Goal: Complete application form: Complete application form

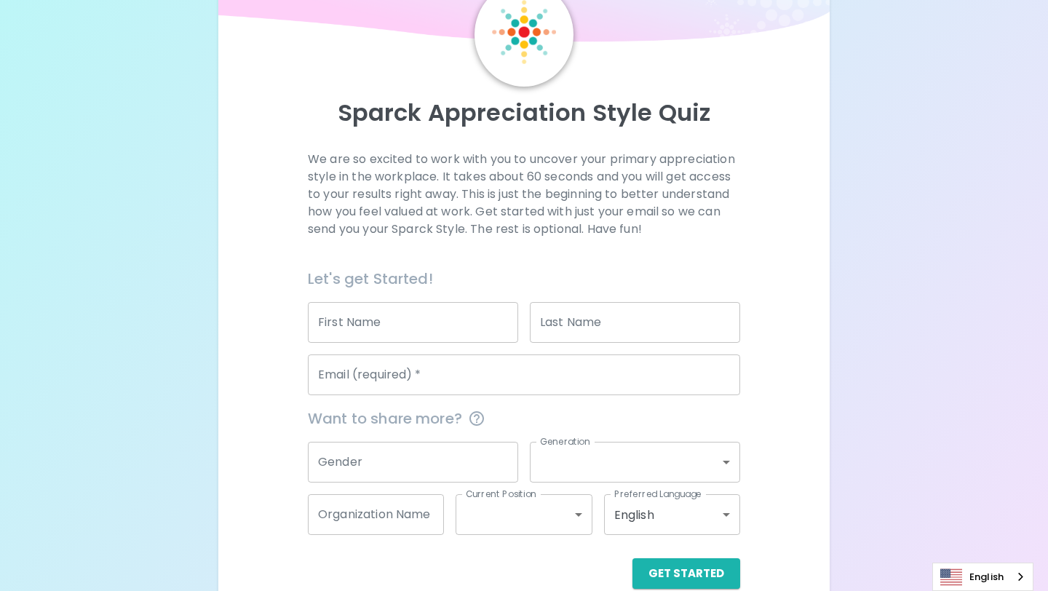
scroll to position [103, 0]
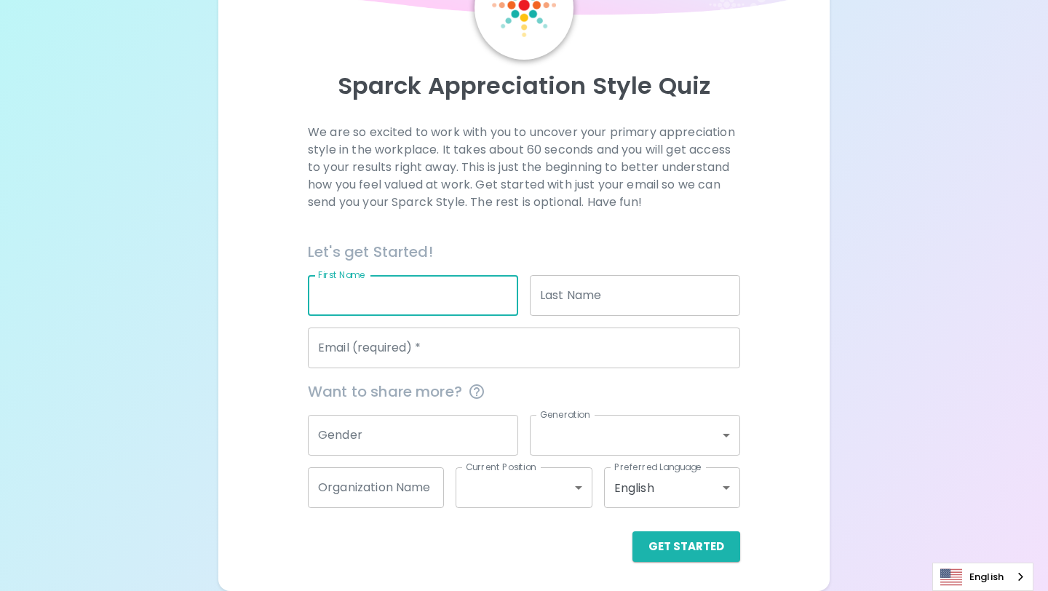
click at [411, 298] on input "First Name" at bounding box center [413, 295] width 210 height 41
type input "Sofia"
type input "Platte"
type input "sofiaplatte@icloud.com"
click at [381, 437] on input "Gender" at bounding box center [413, 435] width 210 height 41
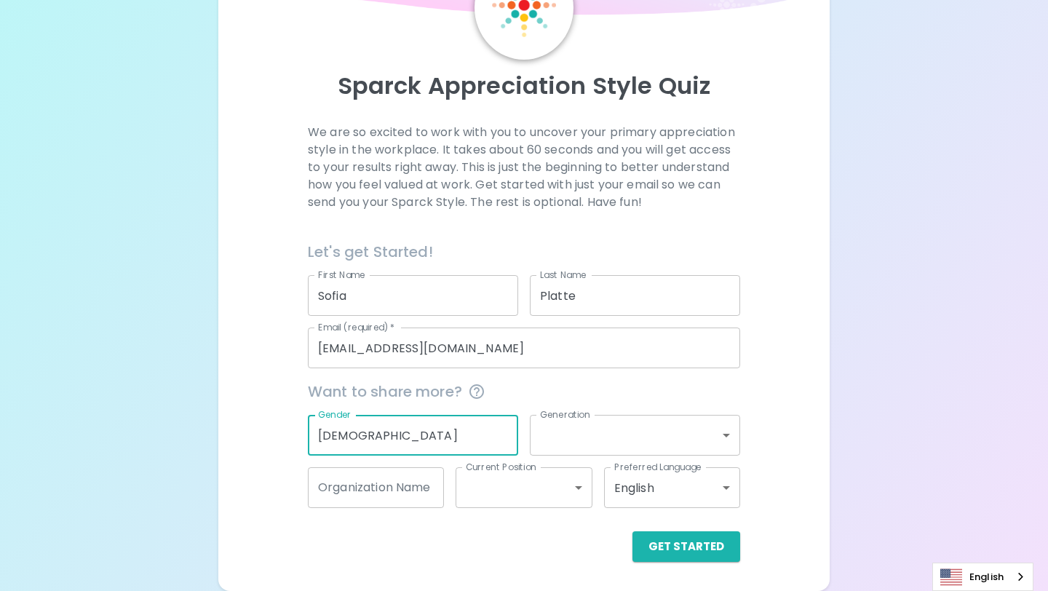
type input "Female"
click at [563, 439] on body "Sparck Appreciation Style Quiz We are so excited to work with you to uncover yo…" at bounding box center [524, 243] width 1048 height 693
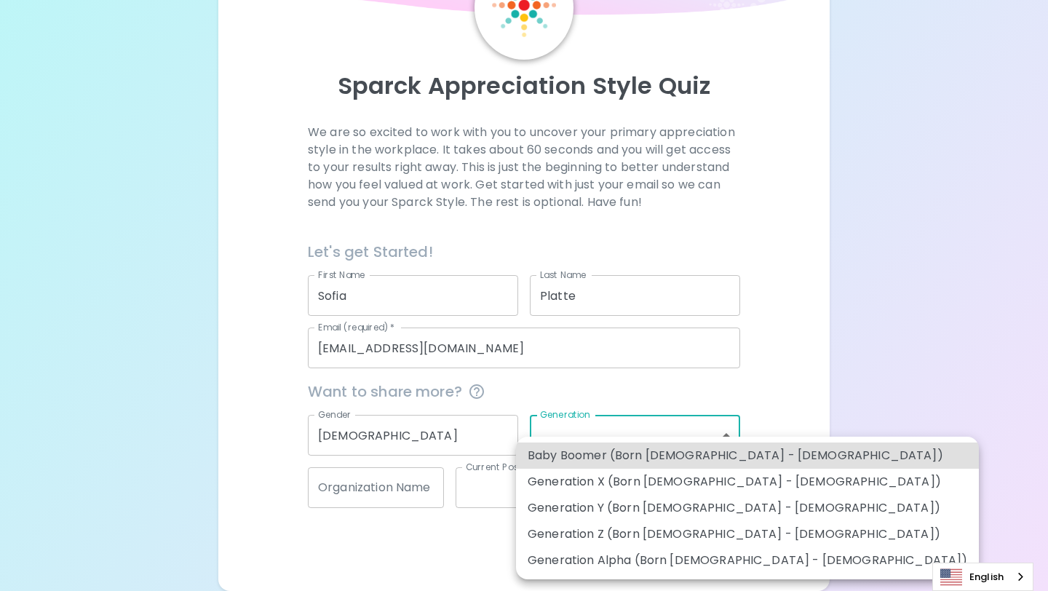
click at [594, 528] on li "Generation Z (Born 1997 - 2012)" at bounding box center [747, 534] width 463 height 26
type input "generation_z"
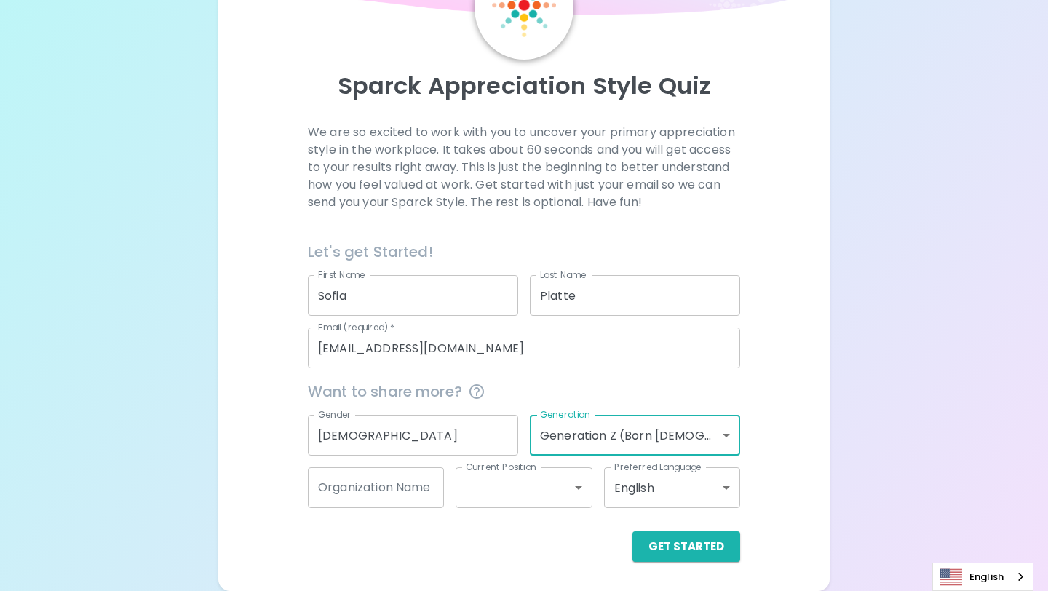
click at [409, 487] on input "Organization Name" at bounding box center [376, 487] width 136 height 41
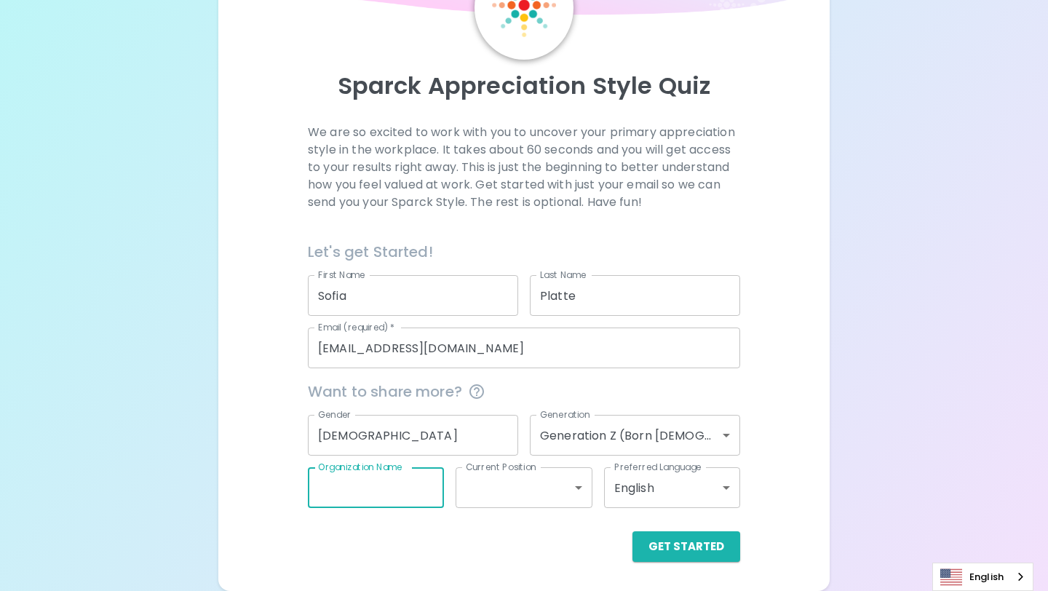
click at [480, 505] on body "Sparck Appreciation Style Quiz We are so excited to work with you to uncover yo…" at bounding box center [524, 243] width 1048 height 693
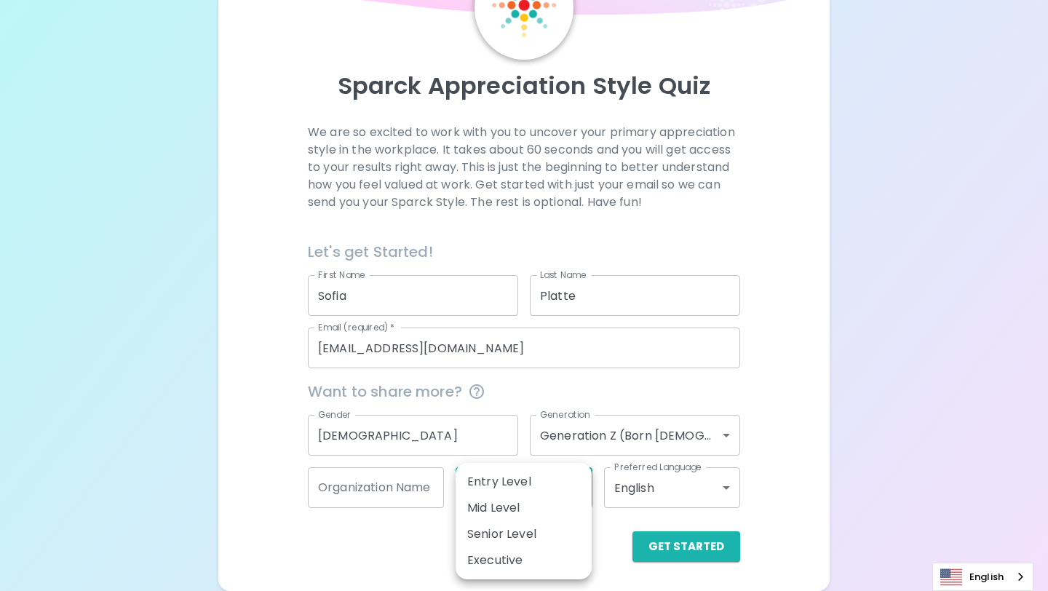
click at [500, 477] on li "Entry Level" at bounding box center [523, 482] width 136 height 26
type input "entry_level"
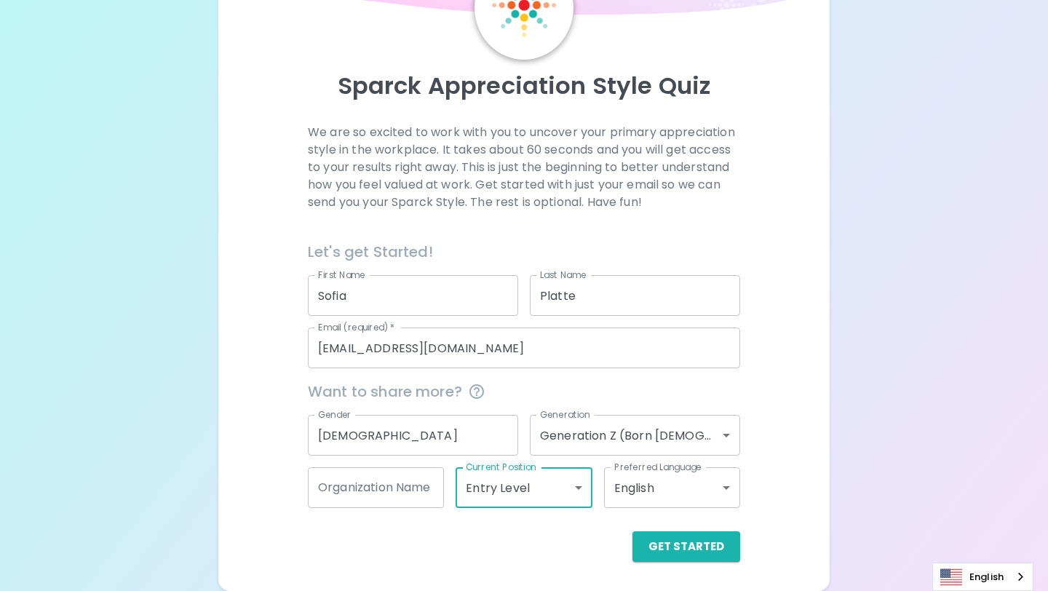
click at [401, 474] on div "Organization Name Organization Name" at bounding box center [376, 487] width 136 height 41
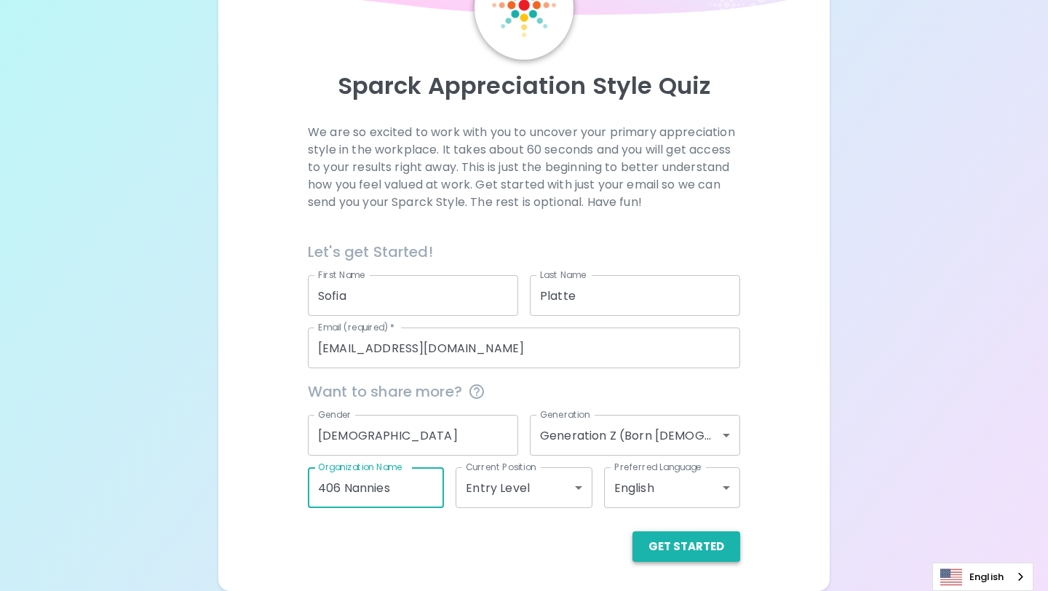
type input "406 Nannies"
click at [666, 546] on button "Get Started" at bounding box center [686, 546] width 108 height 31
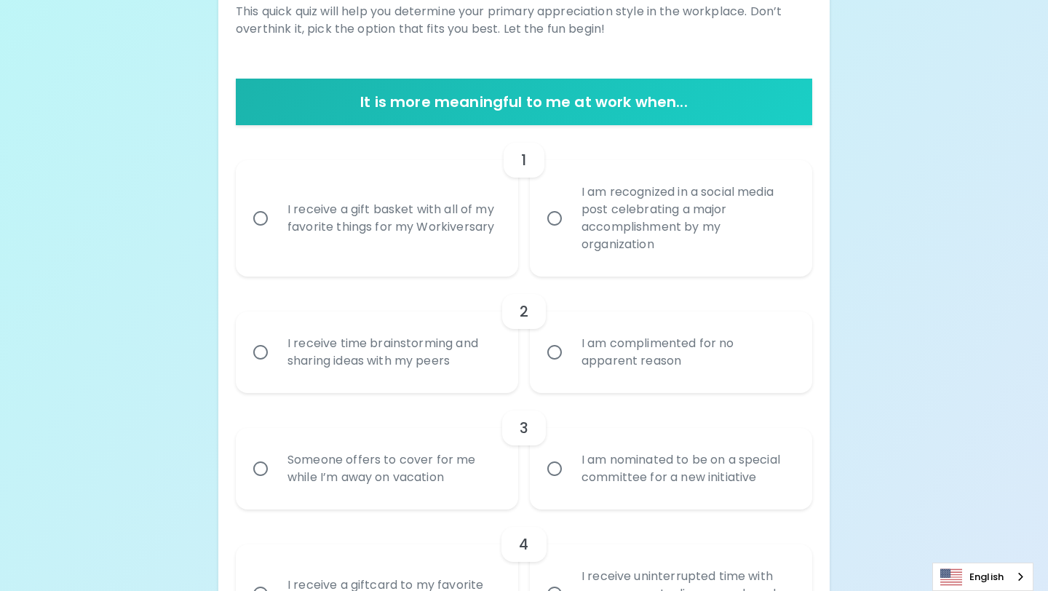
scroll to position [225, 0]
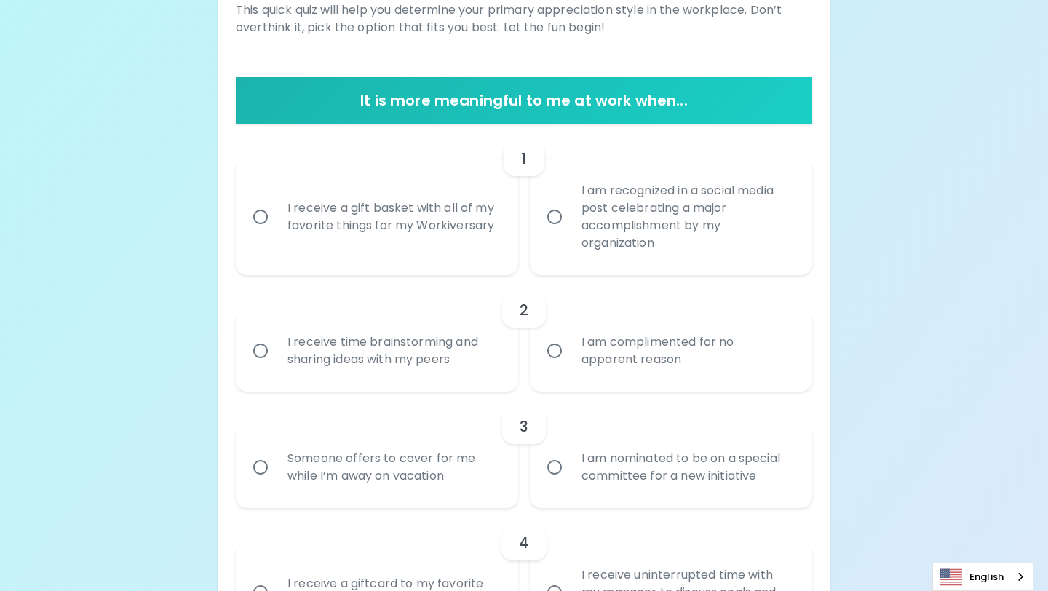
click at [261, 218] on input "I receive a gift basket with all of my favorite things for my Workiversary" at bounding box center [260, 217] width 31 height 31
radio input "true"
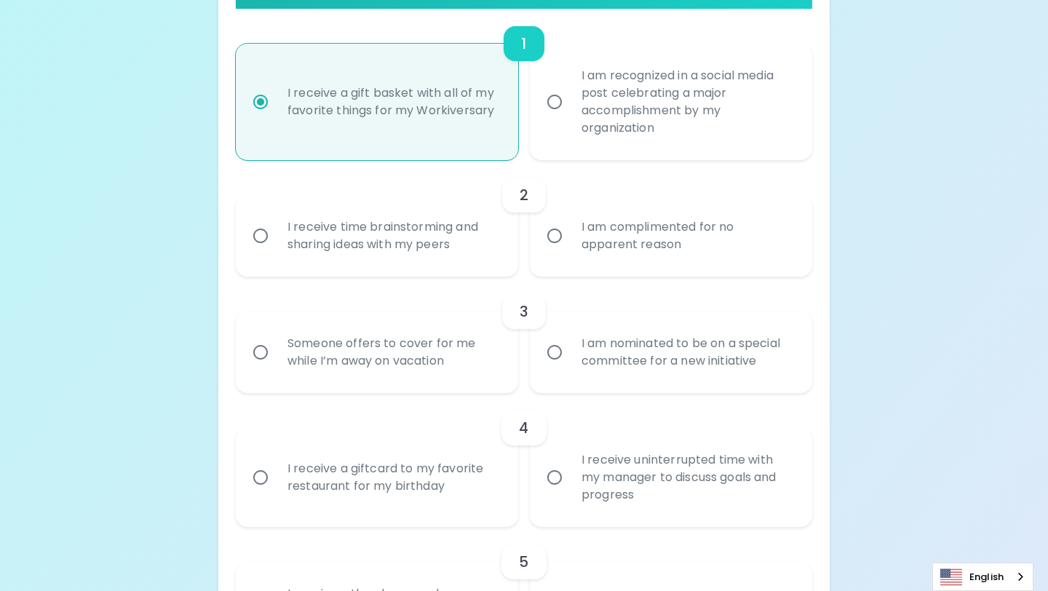
scroll to position [342, 0]
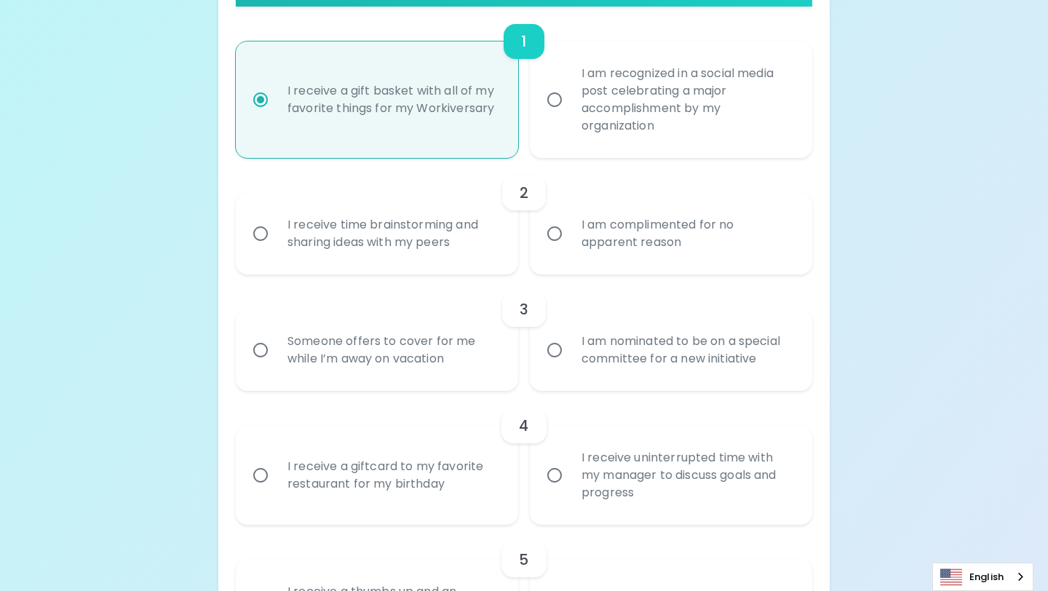
click at [343, 237] on div "I receive time brainstorming and sharing ideas with my peers" at bounding box center [393, 234] width 234 height 70
click at [276, 237] on input "I receive time brainstorming and sharing ideas with my peers" at bounding box center [260, 233] width 31 height 31
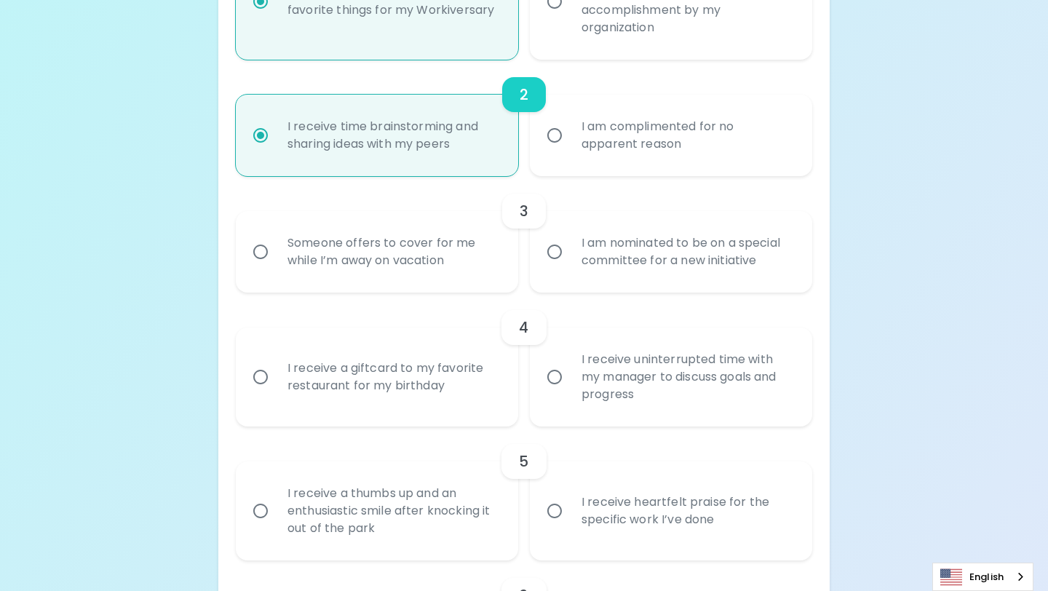
scroll to position [458, 0]
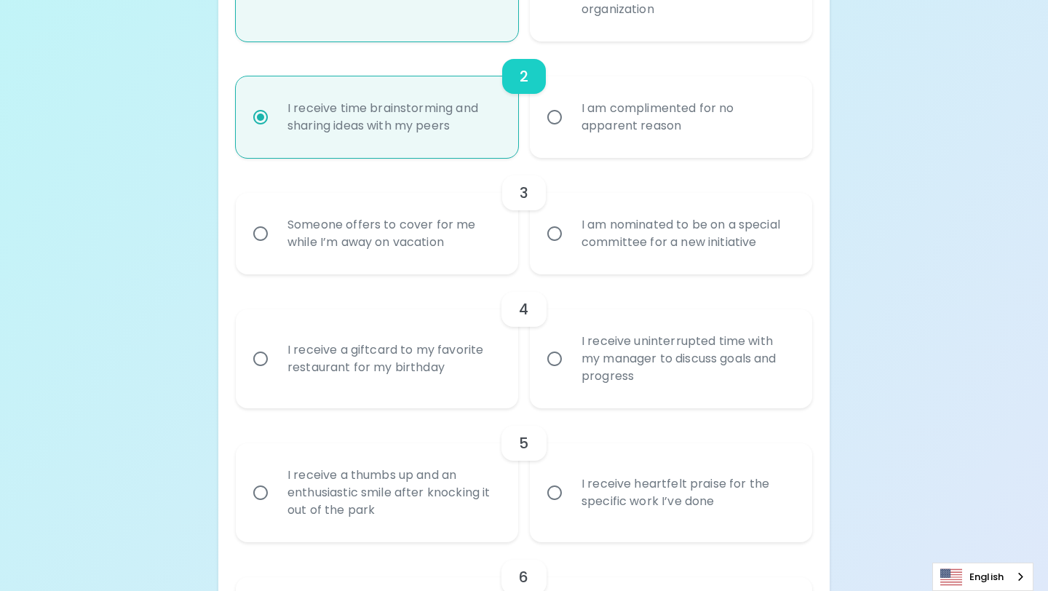
radio input "true"
click at [647, 260] on div "I am nominated to be on a special committee for a new initiative" at bounding box center [687, 234] width 234 height 70
click at [570, 249] on input "I am nominated to be on a special committee for a new initiative" at bounding box center [554, 233] width 31 height 31
radio input "false"
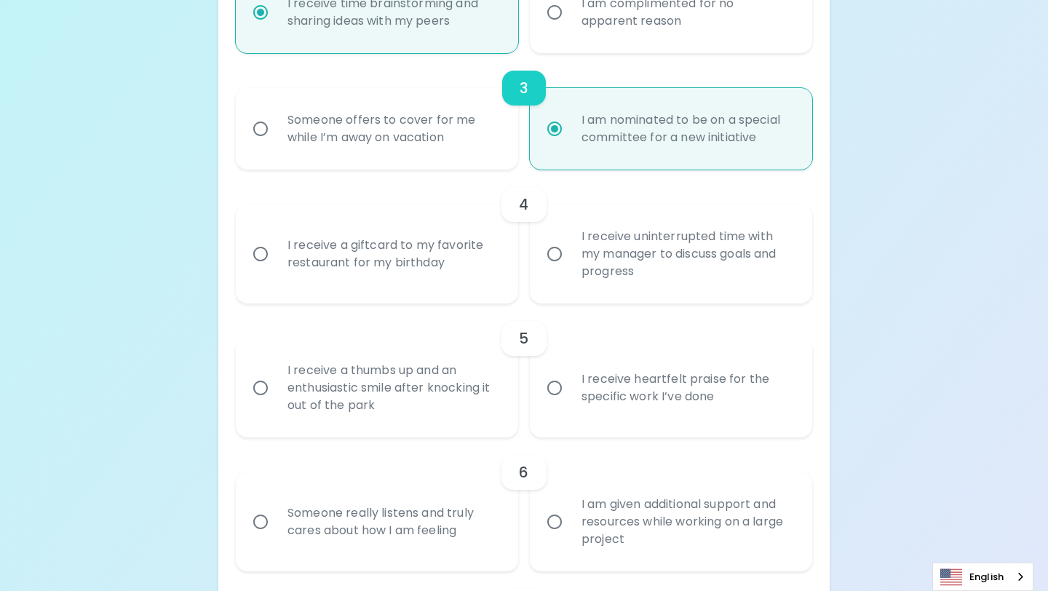
scroll to position [575, 0]
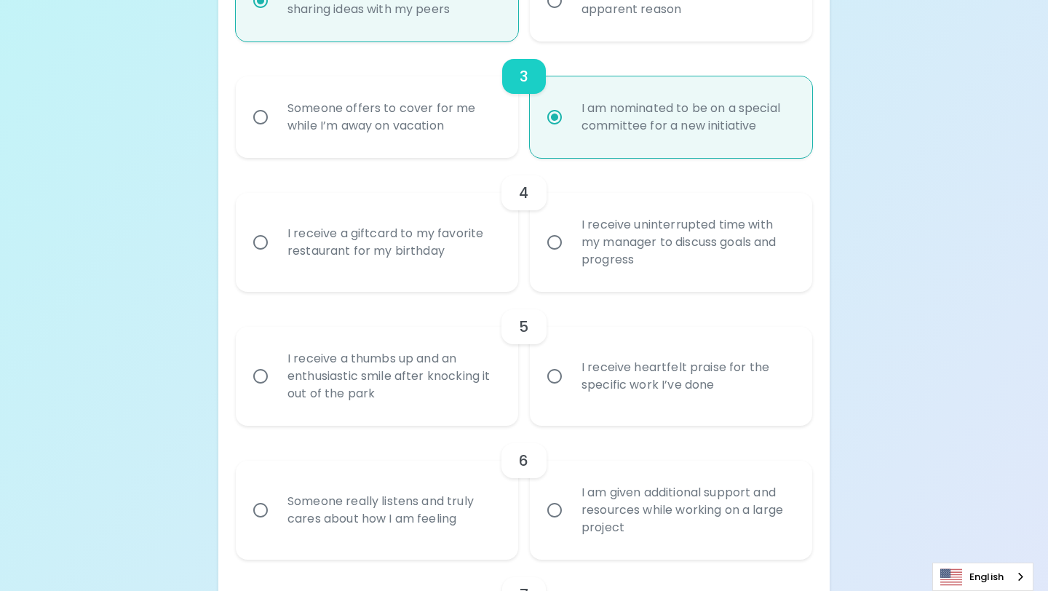
radio input "true"
click at [638, 276] on div "I receive uninterrupted time with my manager to discuss goals and progress" at bounding box center [687, 242] width 234 height 87
click at [570, 258] on input "I receive uninterrupted time with my manager to discuss goals and progress" at bounding box center [554, 242] width 31 height 31
radio input "false"
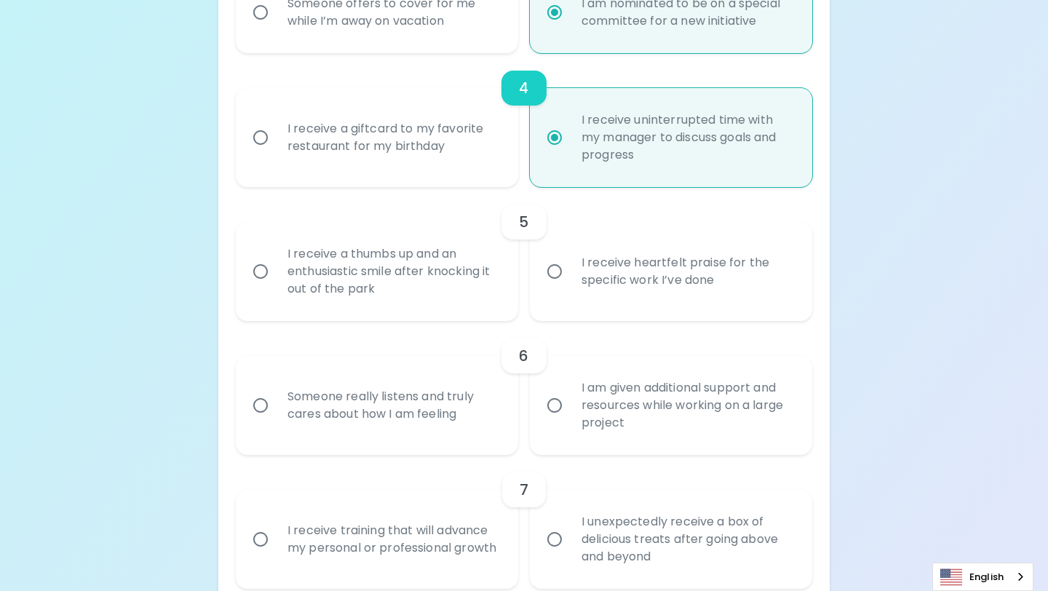
scroll to position [691, 0]
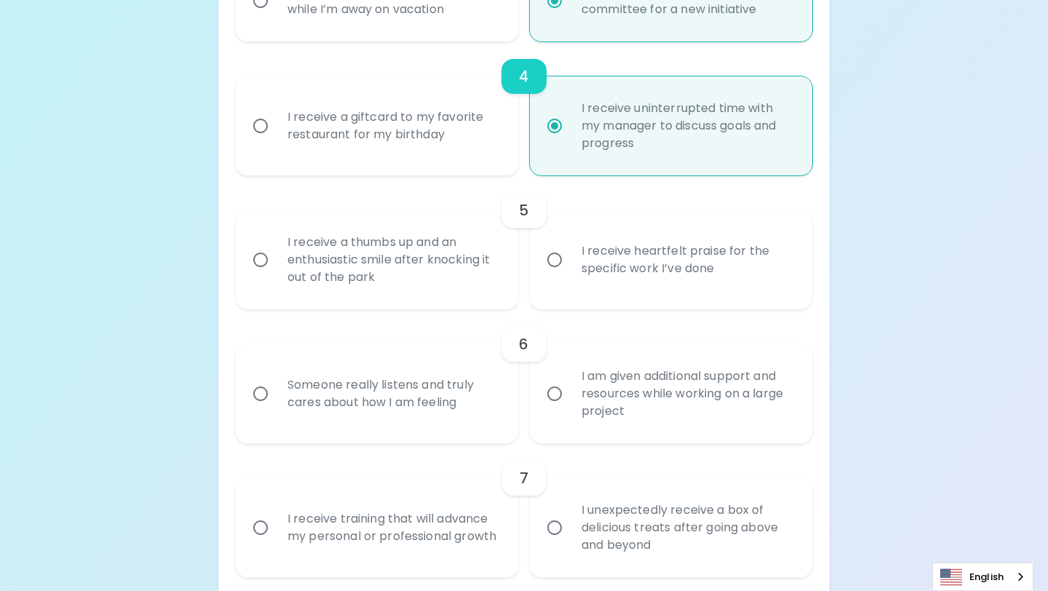
radio input "true"
click at [451, 266] on div "I receive a thumbs up and an enthusiastic smile after knocking it out of the pa…" at bounding box center [393, 259] width 234 height 87
click at [276, 266] on input "I receive a thumbs up and an enthusiastic smile after knocking it out of the pa…" at bounding box center [260, 259] width 31 height 31
radio input "false"
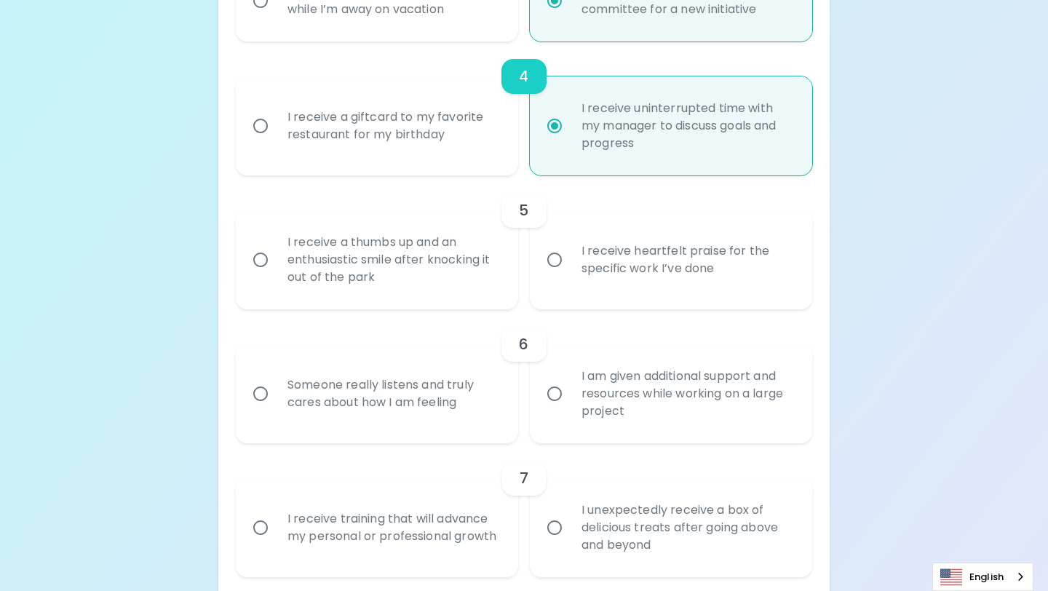
radio input "false"
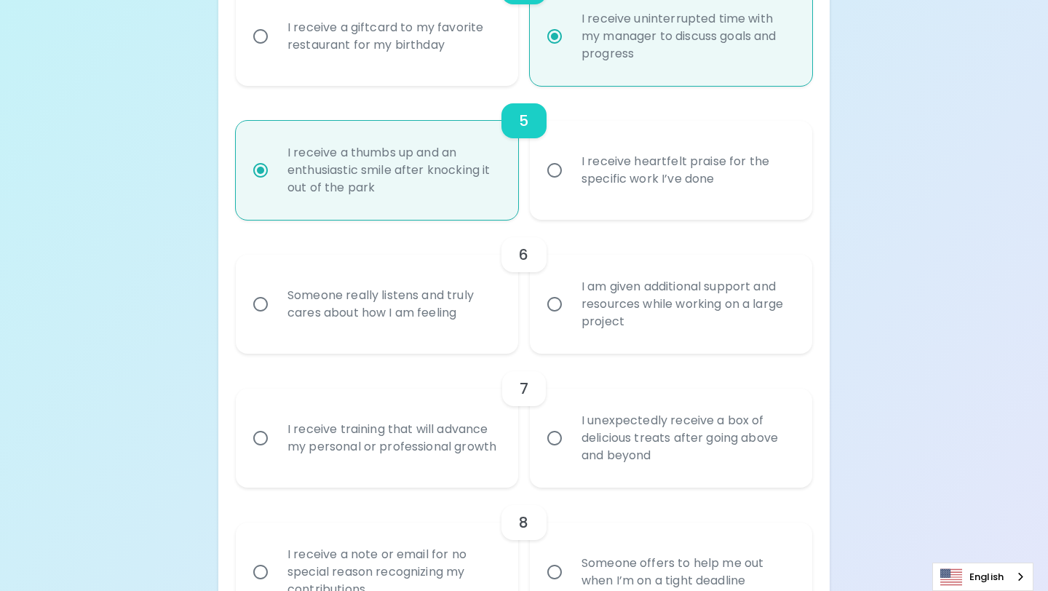
scroll to position [808, 0]
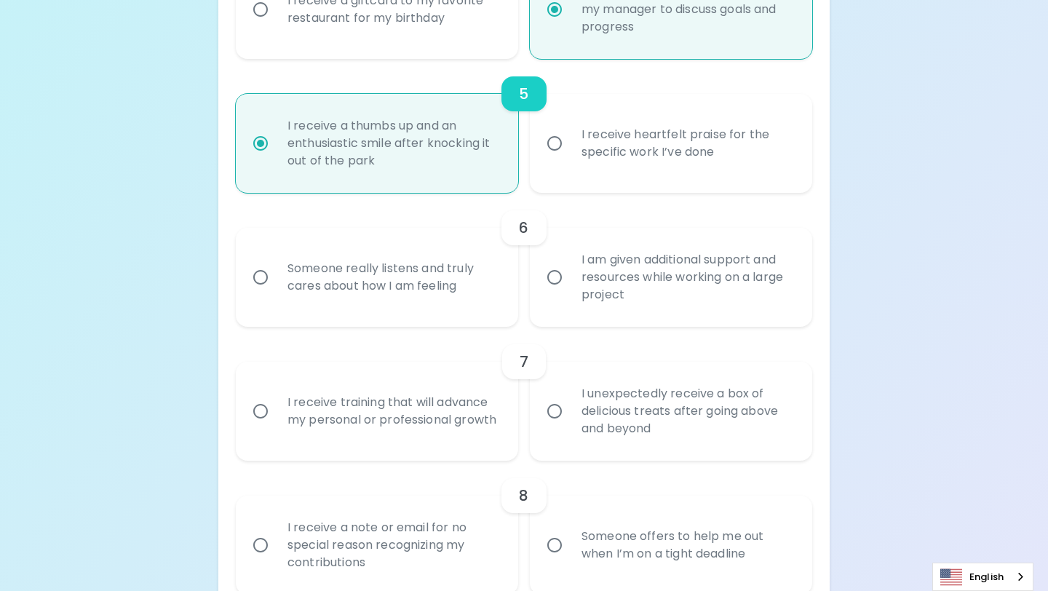
radio input "true"
click at [621, 287] on div "I am given additional support and resources while working on a large project" at bounding box center [687, 277] width 234 height 87
click at [570, 287] on input "I am given additional support and resources while working on a large project" at bounding box center [554, 277] width 31 height 31
radio input "false"
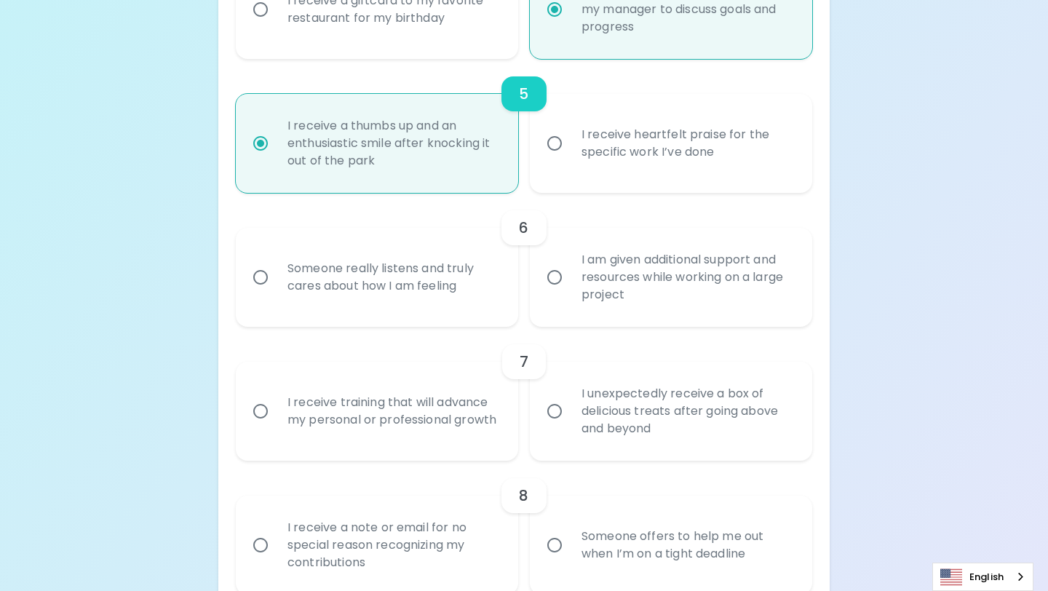
radio input "false"
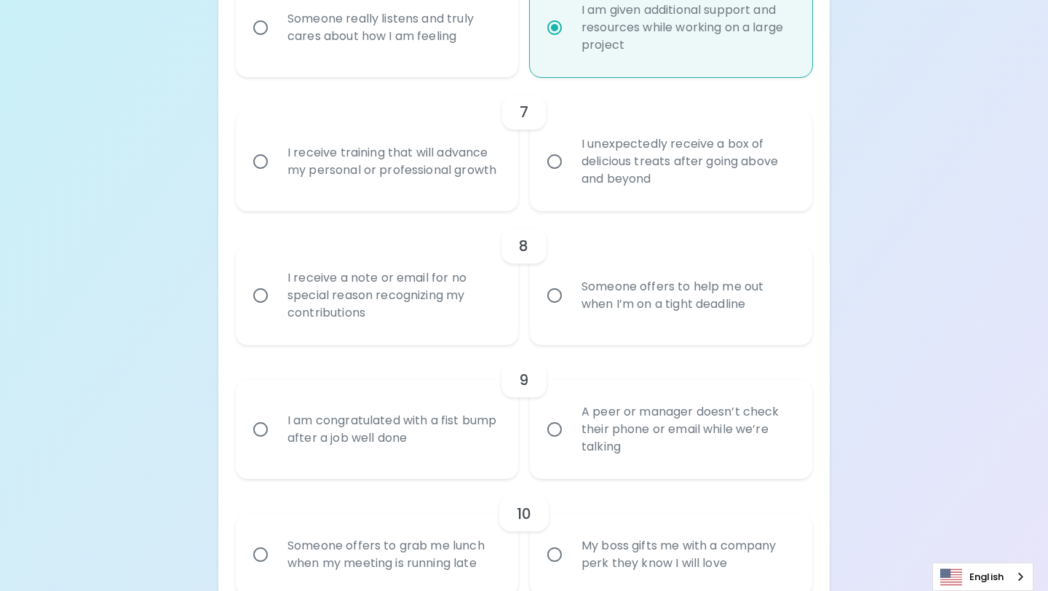
radio input "true"
click at [447, 187] on div "I receive training that will advance my personal or professional growth" at bounding box center [393, 162] width 234 height 70
click at [276, 177] on input "I receive training that will advance my personal or professional growth" at bounding box center [260, 161] width 31 height 31
radio input "false"
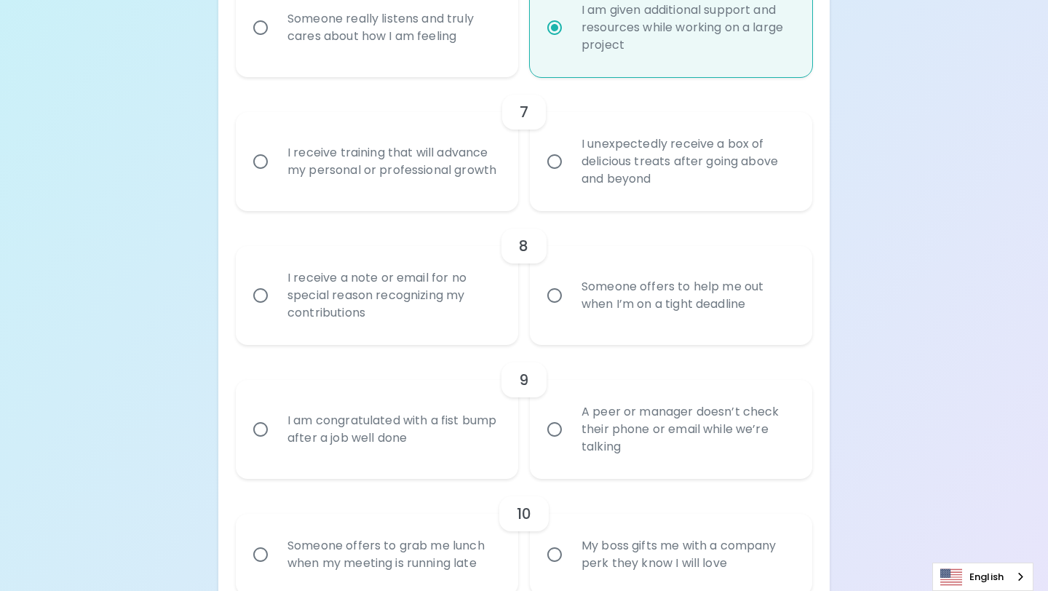
radio input "false"
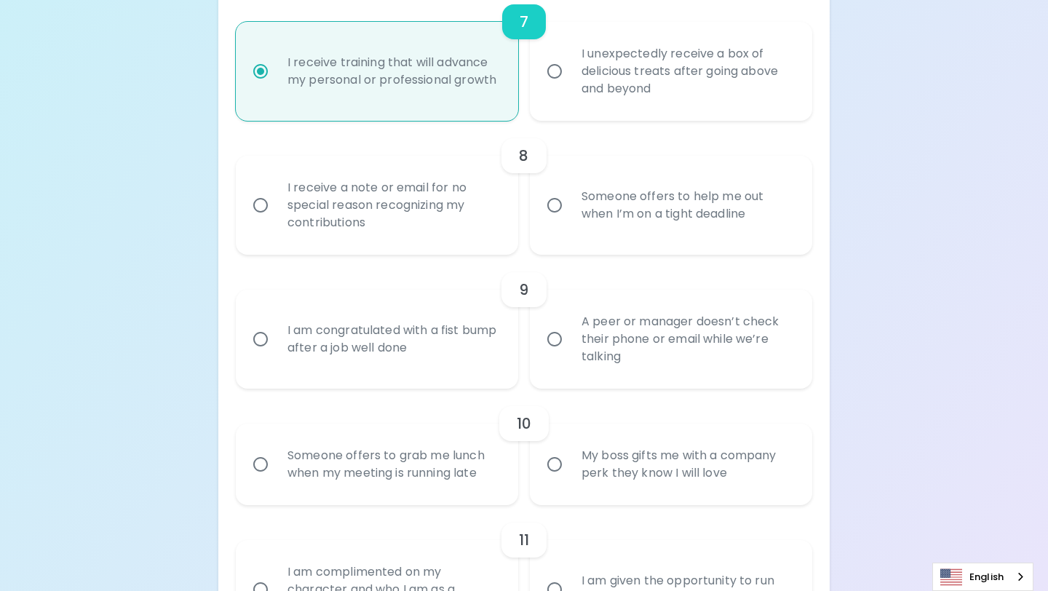
scroll to position [1174, 0]
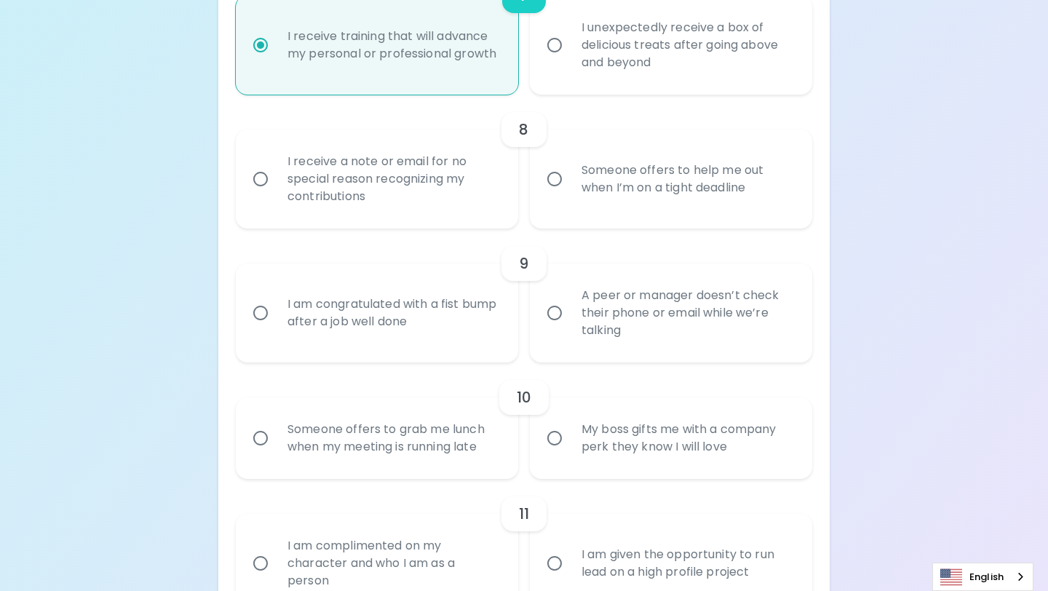
radio input "true"
click at [581, 199] on div "Someone offers to help me out when I’m on a tight deadline" at bounding box center [687, 179] width 234 height 70
click at [570, 194] on input "Someone offers to help me out when I’m on a tight deadline" at bounding box center [554, 179] width 31 height 31
radio input "false"
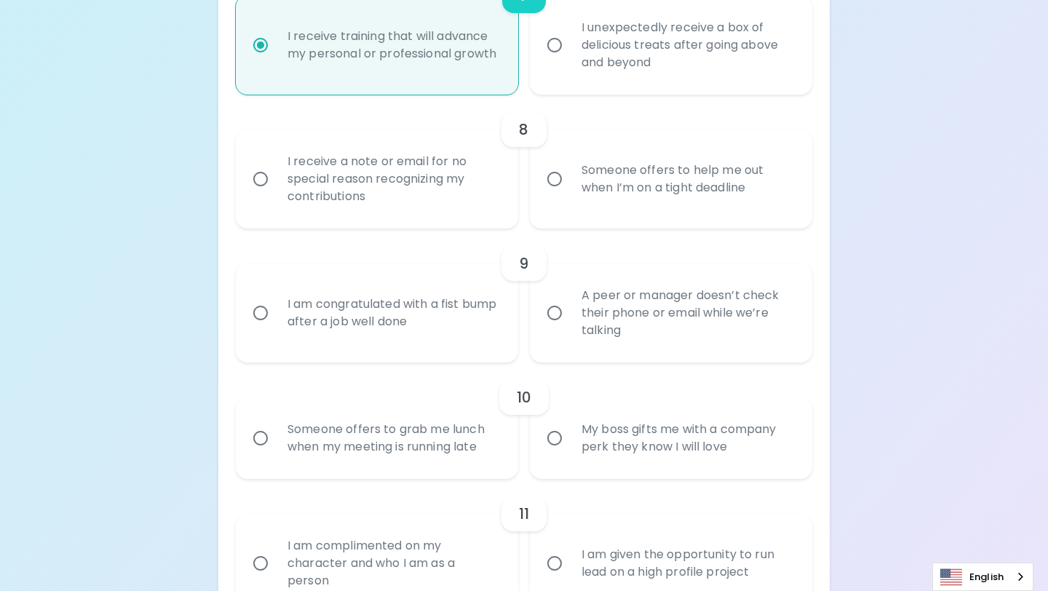
radio input "false"
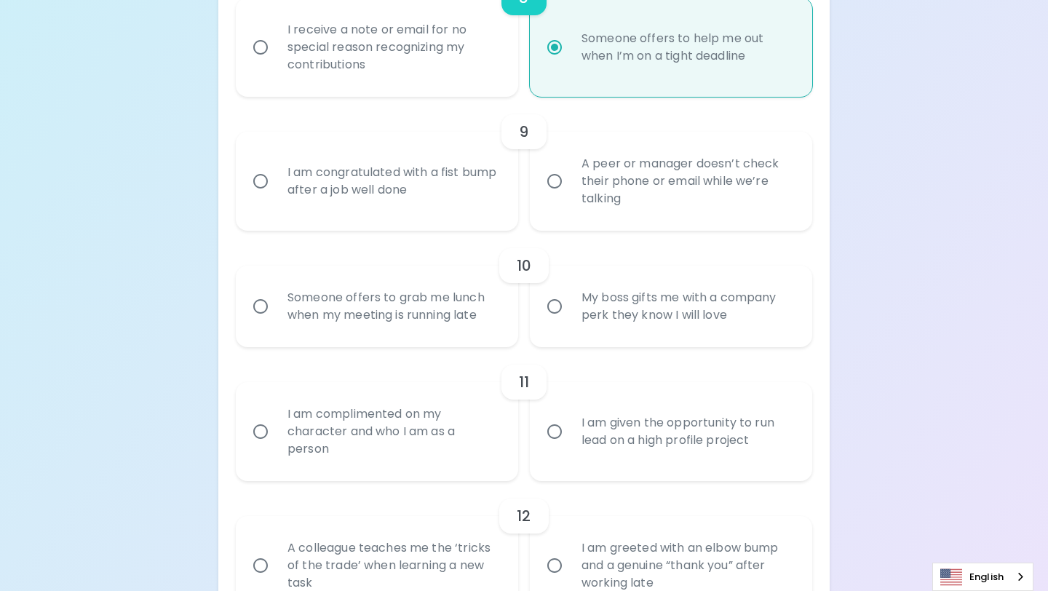
scroll to position [1308, 0]
radio input "true"
click at [637, 174] on div "A peer or manager doesn’t check their phone or email while we’re talking" at bounding box center [687, 178] width 234 height 87
click at [570, 174] on input "A peer or manager doesn’t check their phone or email while we’re talking" at bounding box center [554, 178] width 31 height 31
radio input "false"
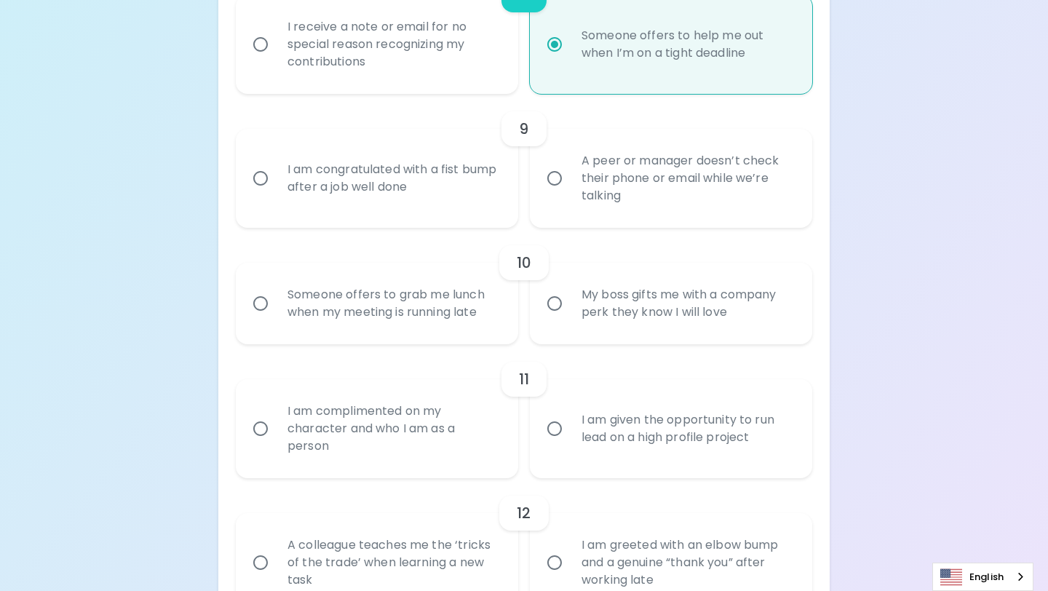
radio input "false"
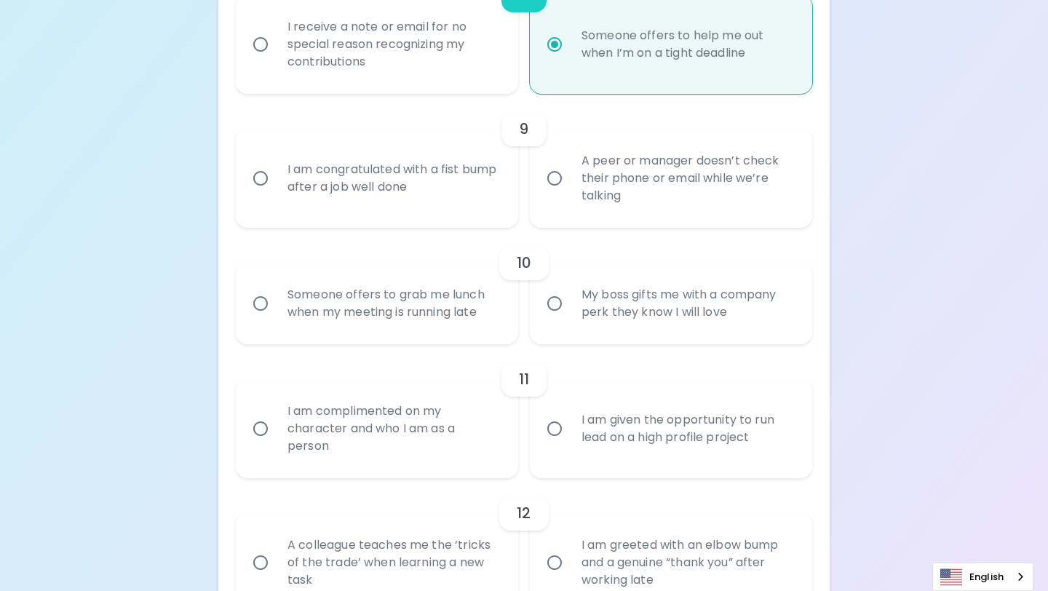
radio input "false"
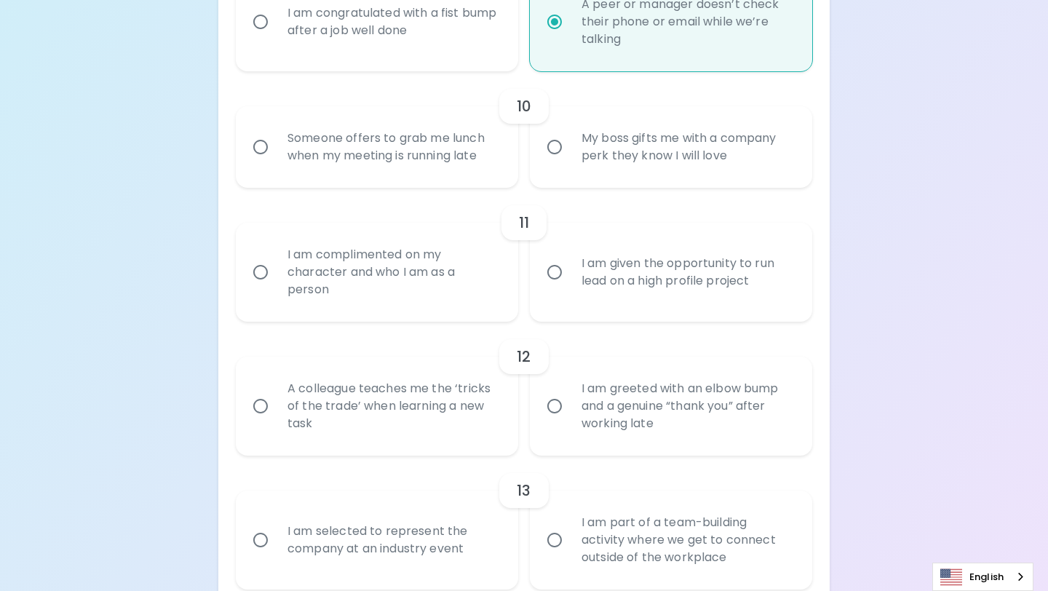
scroll to position [1465, 0]
radio input "true"
click at [444, 148] on div "Someone offers to grab me lunch when my meeting is running late" at bounding box center [393, 146] width 234 height 70
click at [276, 148] on input "Someone offers to grab me lunch when my meeting is running late" at bounding box center [260, 146] width 31 height 31
radio input "false"
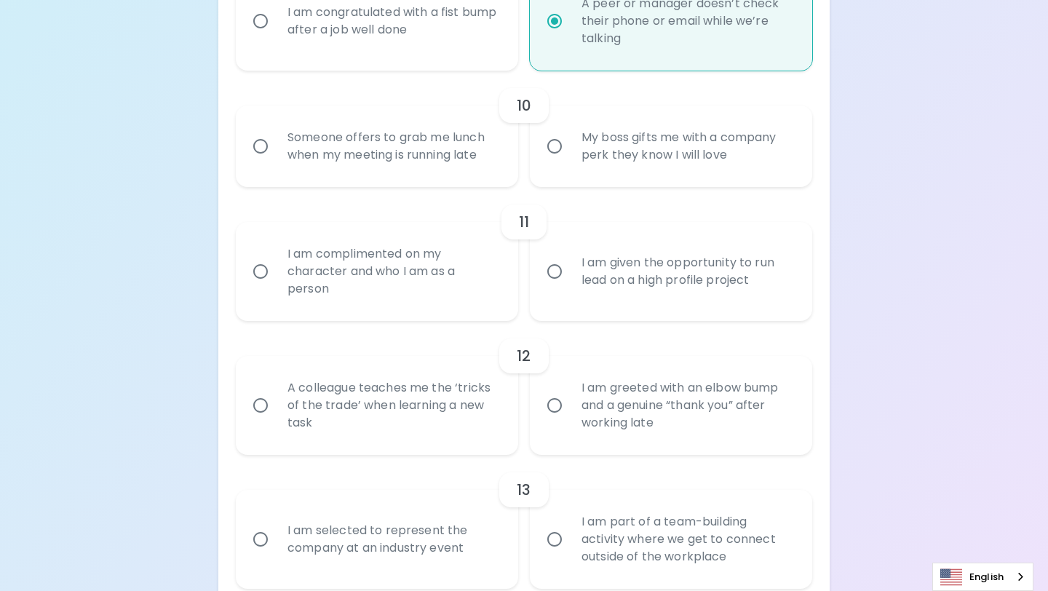
radio input "false"
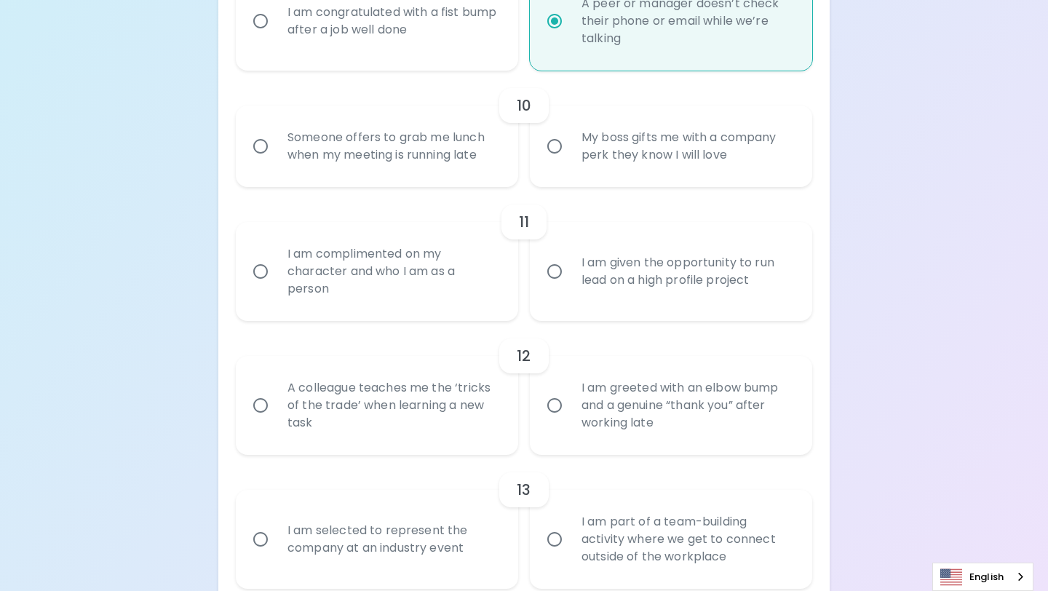
radio input "false"
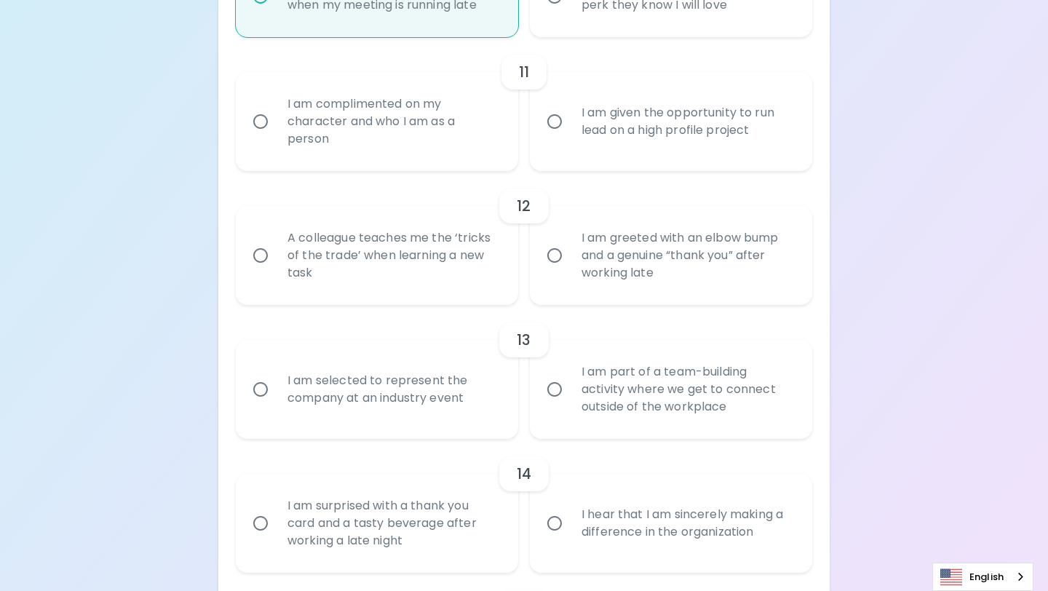
radio input "true"
click at [444, 148] on div "I am complimented on my character and who I am as a person" at bounding box center [393, 121] width 234 height 87
click at [276, 137] on input "I am complimented on my character and who I am as a person" at bounding box center [260, 121] width 31 height 31
radio input "false"
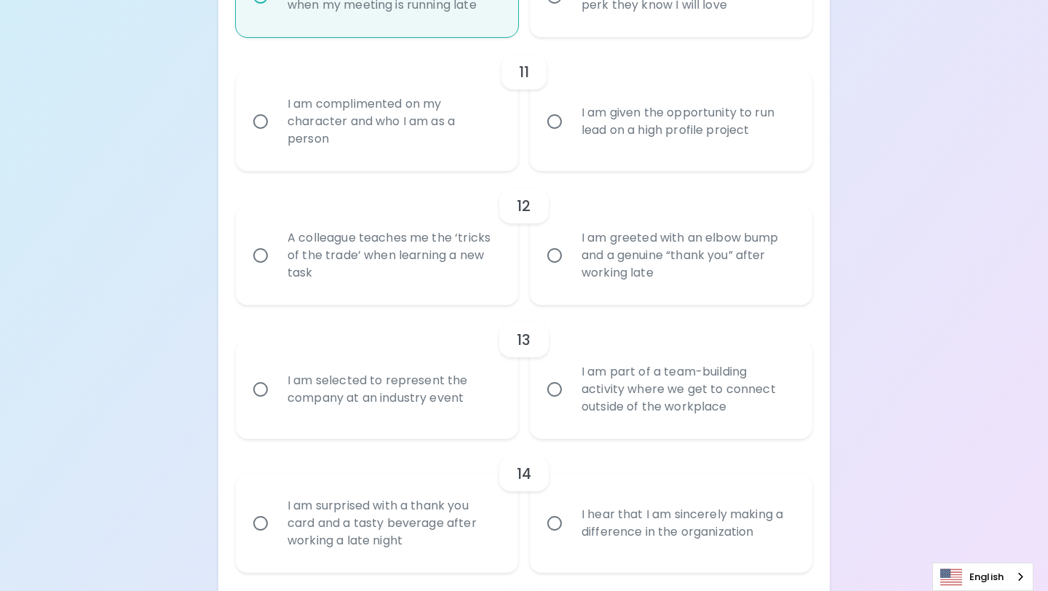
radio input "false"
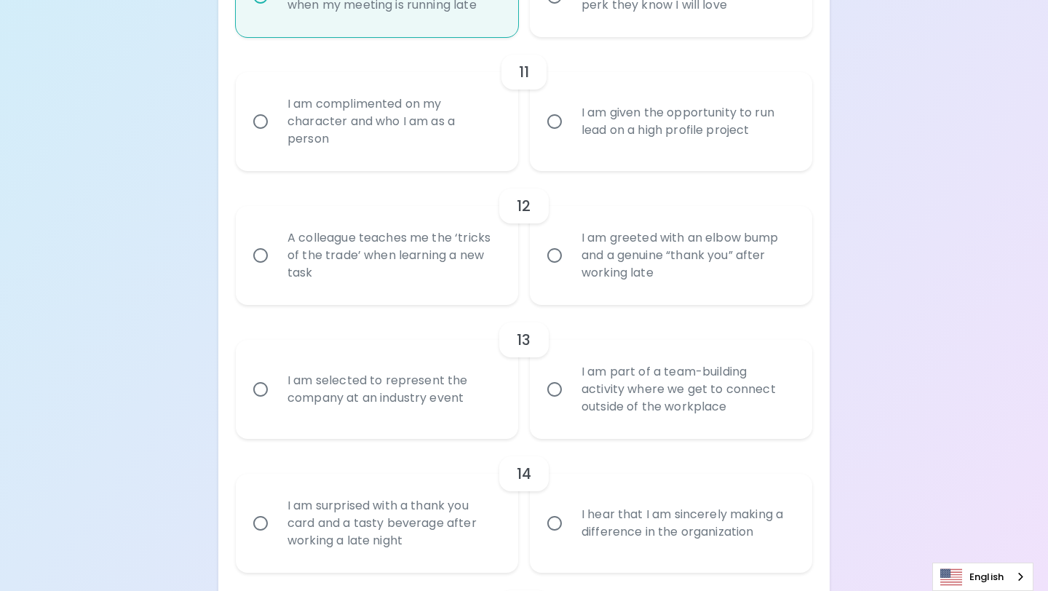
radio input "false"
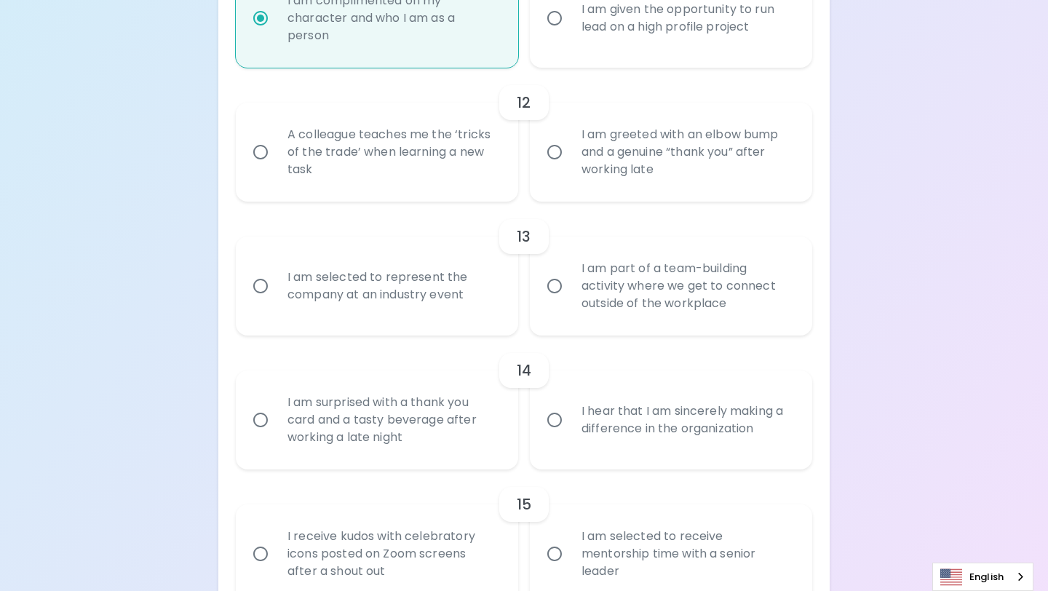
scroll to position [1720, 0]
radio input "true"
click at [465, 159] on div "A colleague teaches me the ‘tricks of the trade’ when learning a new task" at bounding box center [393, 150] width 234 height 87
click at [276, 159] on input "A colleague teaches me the ‘tricks of the trade’ when learning a new task" at bounding box center [260, 150] width 31 height 31
radio input "false"
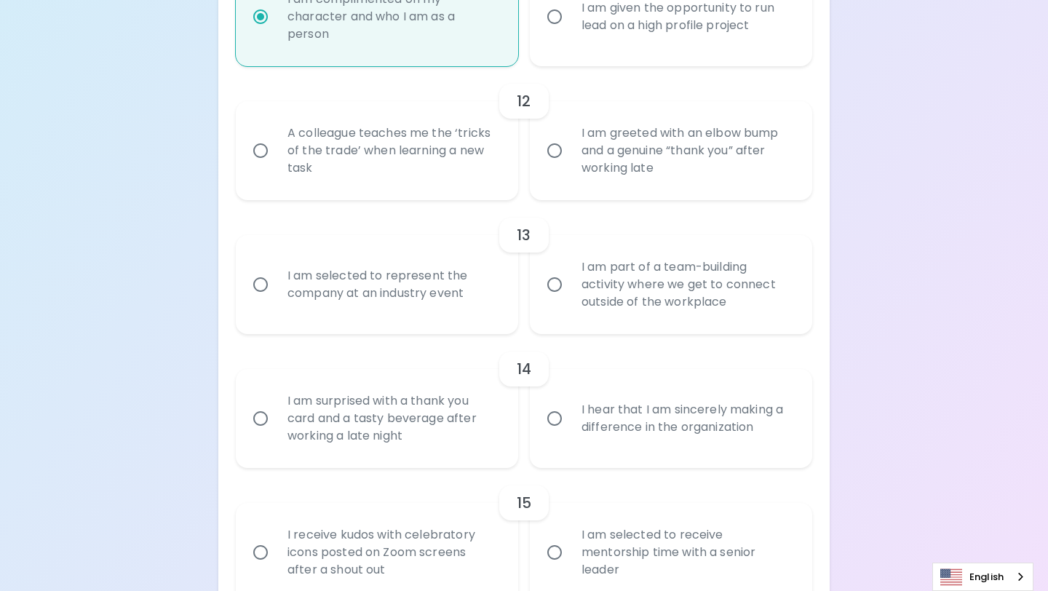
radio input "false"
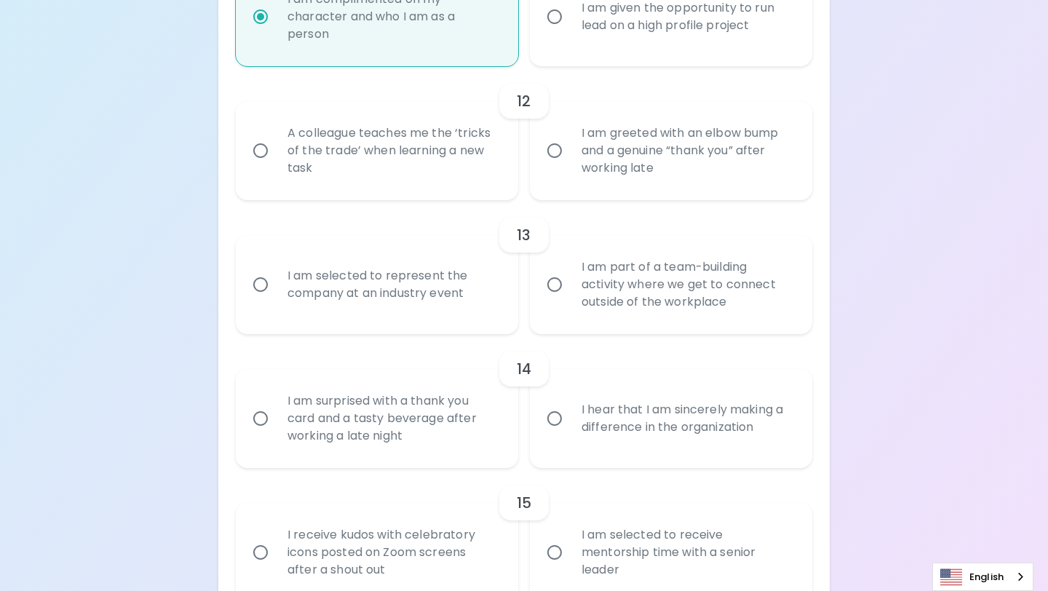
radio input "false"
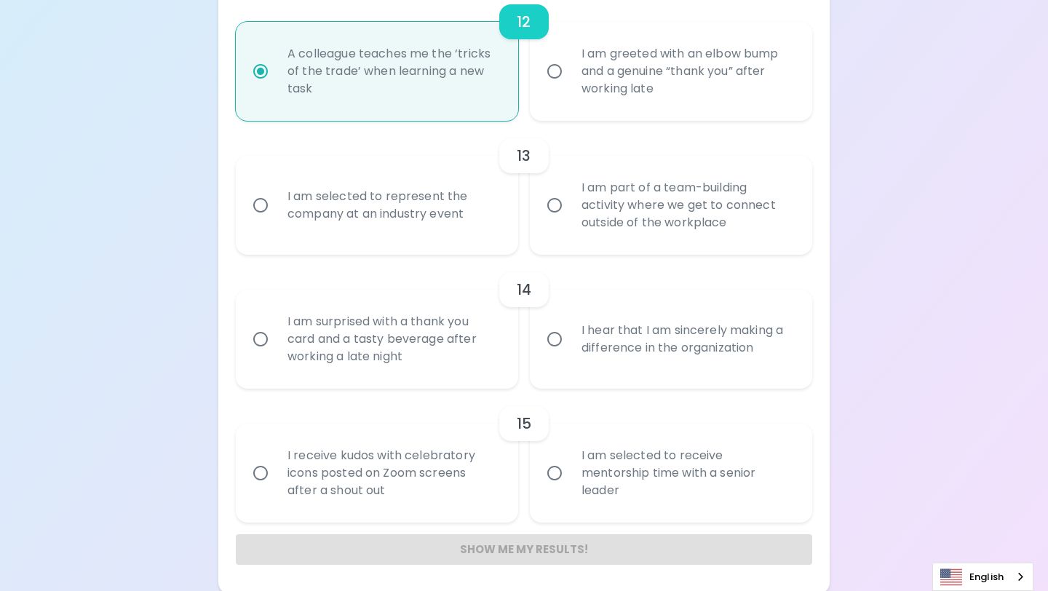
scroll to position [1802, 0]
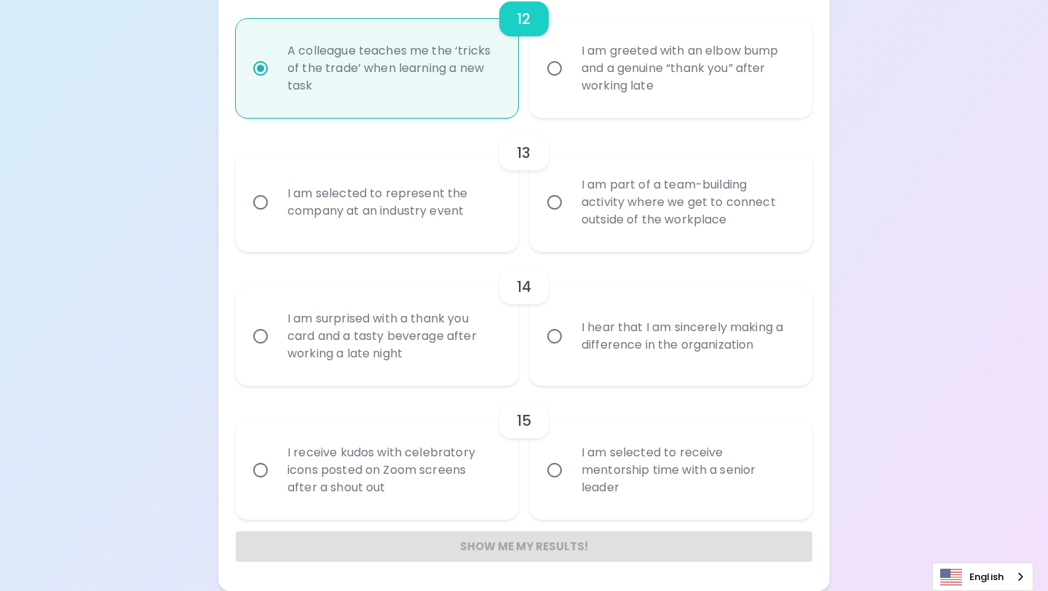
radio input "true"
click at [634, 214] on div "I am part of a team-building activity where we get to connect outside of the wo…" at bounding box center [687, 202] width 234 height 87
click at [570, 214] on input "I am part of a team-building activity where we get to connect outside of the wo…" at bounding box center [554, 202] width 31 height 31
radio input "false"
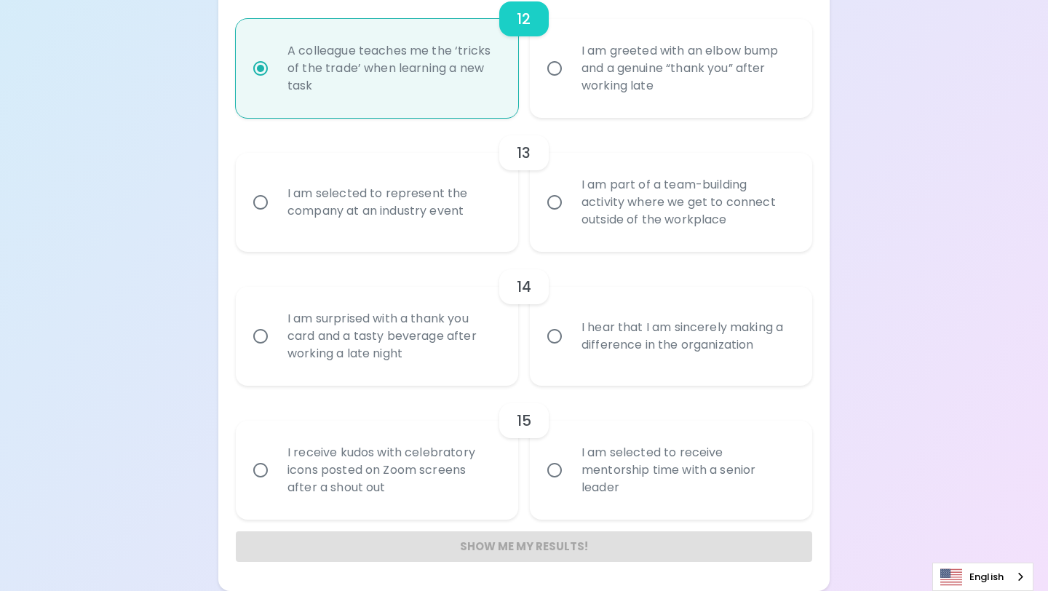
radio input "false"
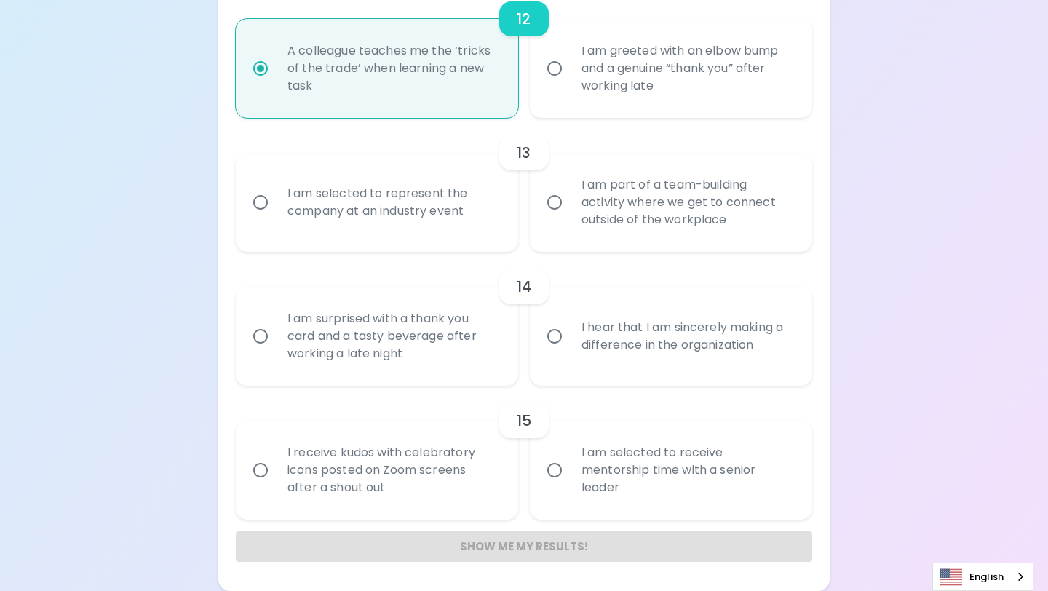
radio input "false"
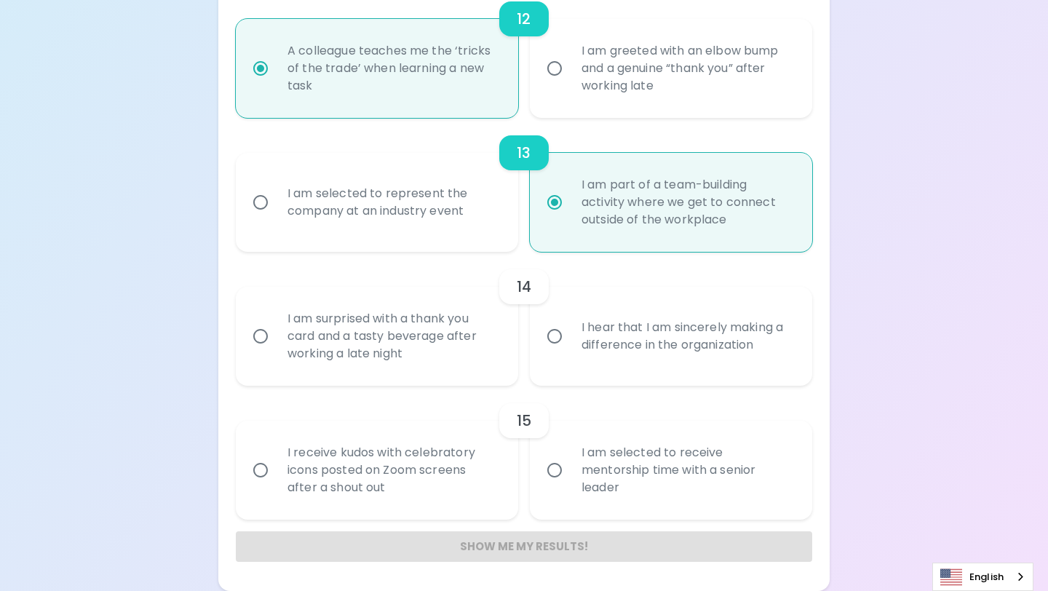
radio input "true"
click at [649, 366] on div "I hear that I am sincerely making a difference in the organization" at bounding box center [687, 336] width 234 height 70
click at [570, 351] on input "I hear that I am sincerely making a difference in the organization" at bounding box center [554, 336] width 31 height 31
radio input "false"
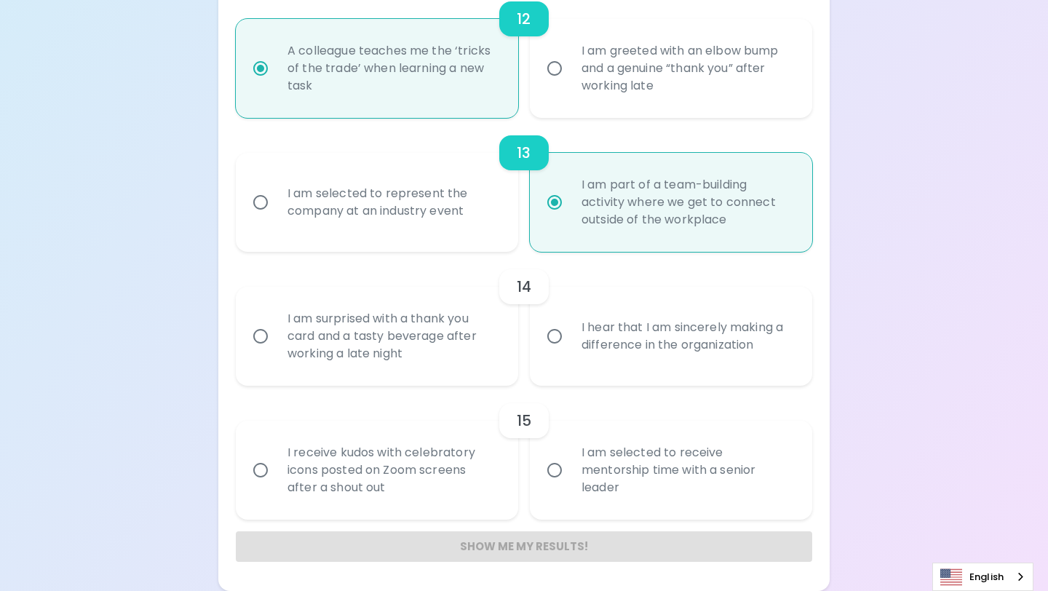
radio input "false"
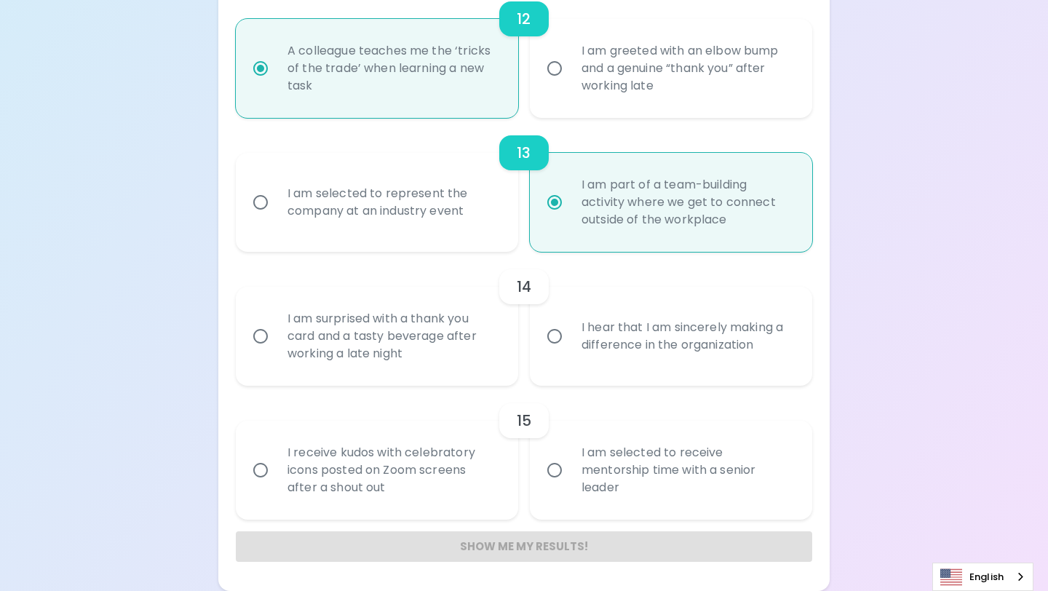
radio input "false"
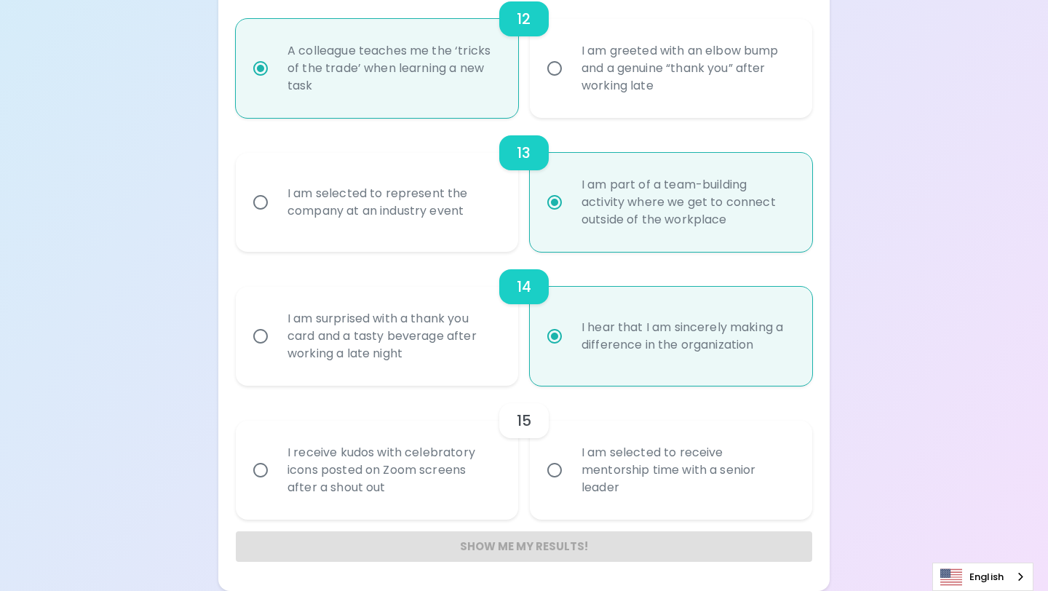
radio input "true"
click at [669, 498] on div "I am selected to receive mentorship time with a senior leader" at bounding box center [687, 469] width 234 height 87
click at [570, 485] on input "I am selected to receive mentorship time with a senior leader" at bounding box center [554, 470] width 31 height 31
radio input "false"
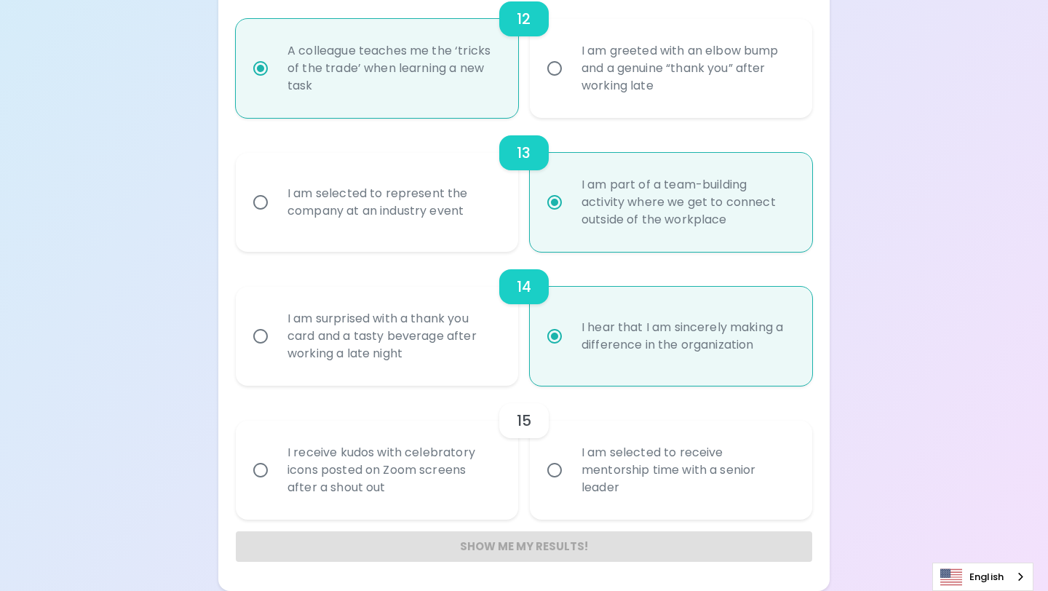
radio input "false"
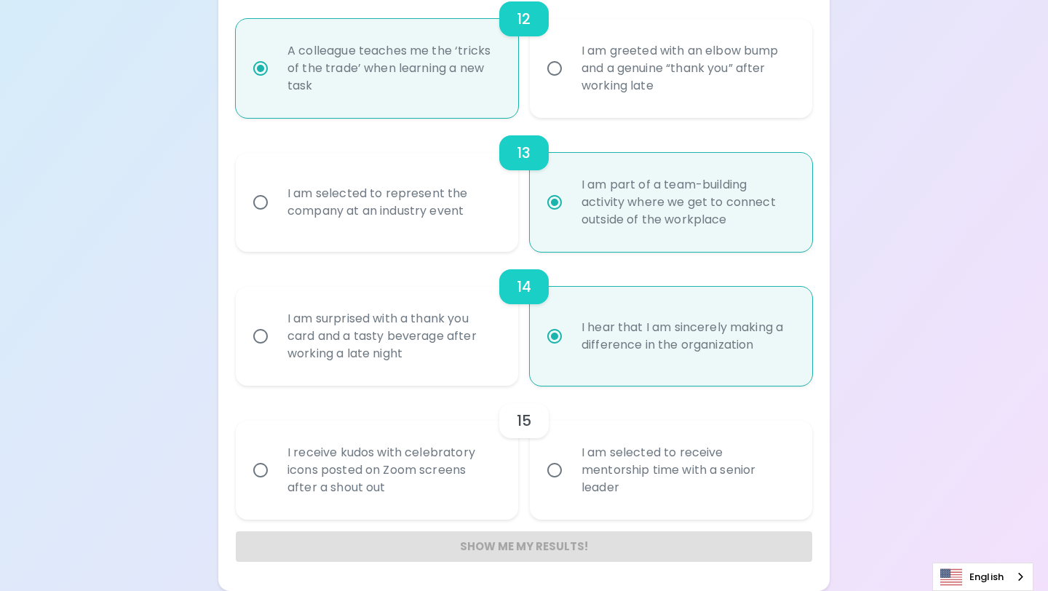
radio input "false"
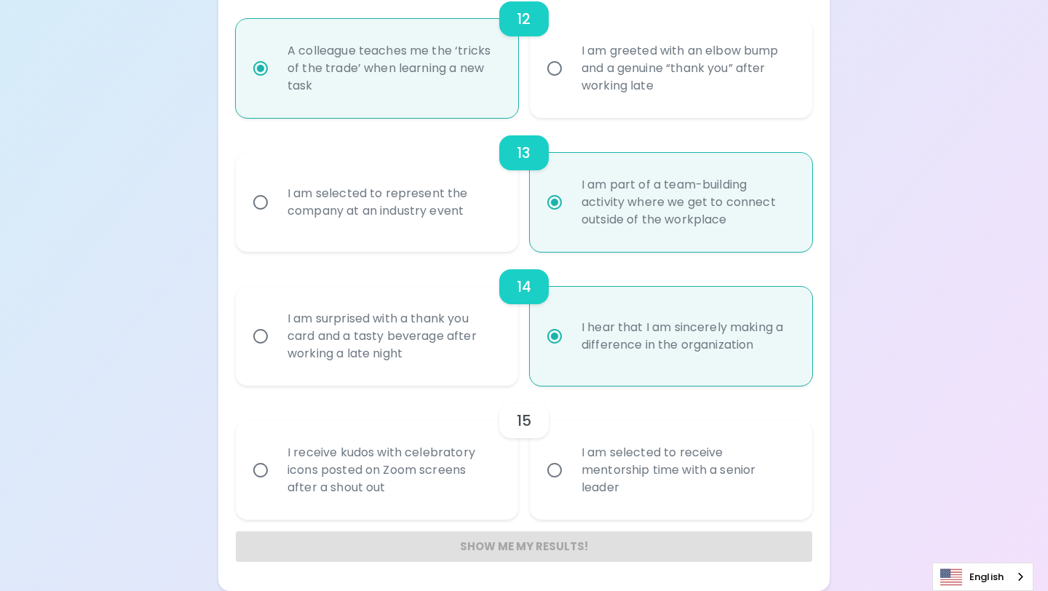
radio input "false"
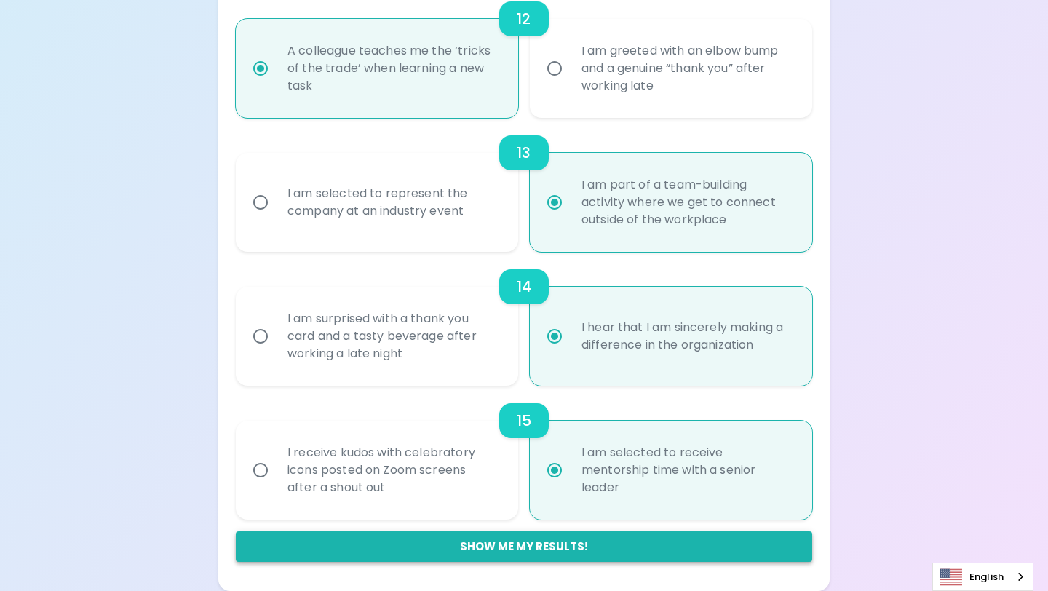
radio input "true"
click at [565, 550] on button "Show me my results!" at bounding box center [524, 546] width 576 height 31
radio input "false"
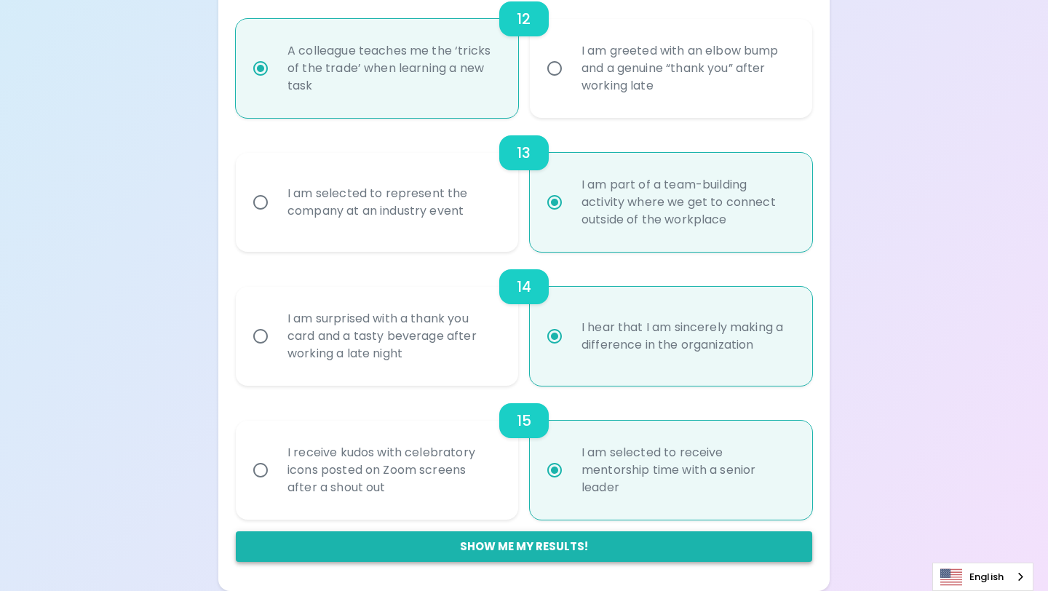
radio input "false"
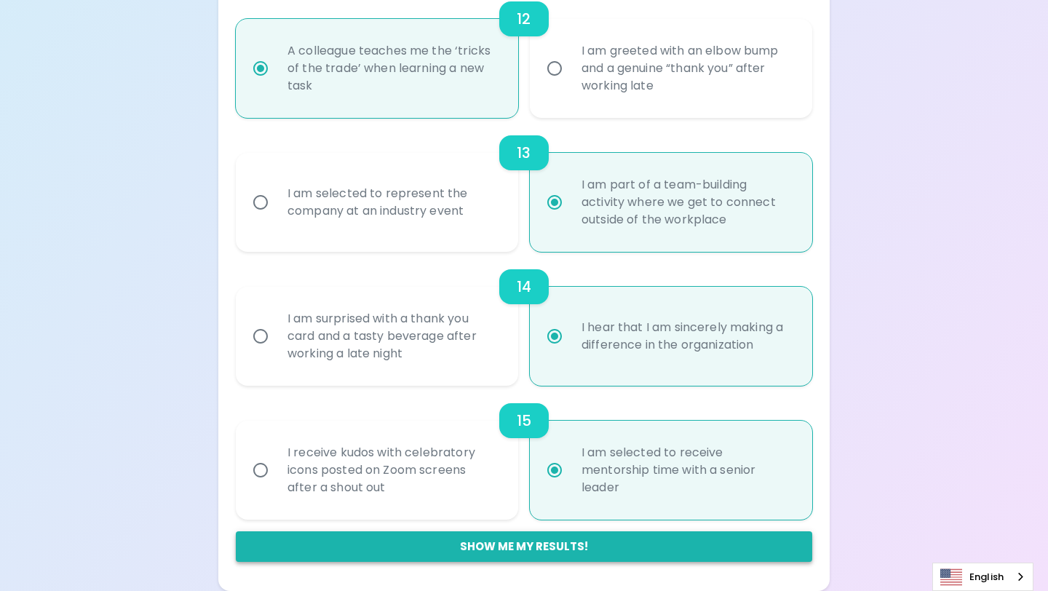
radio input "false"
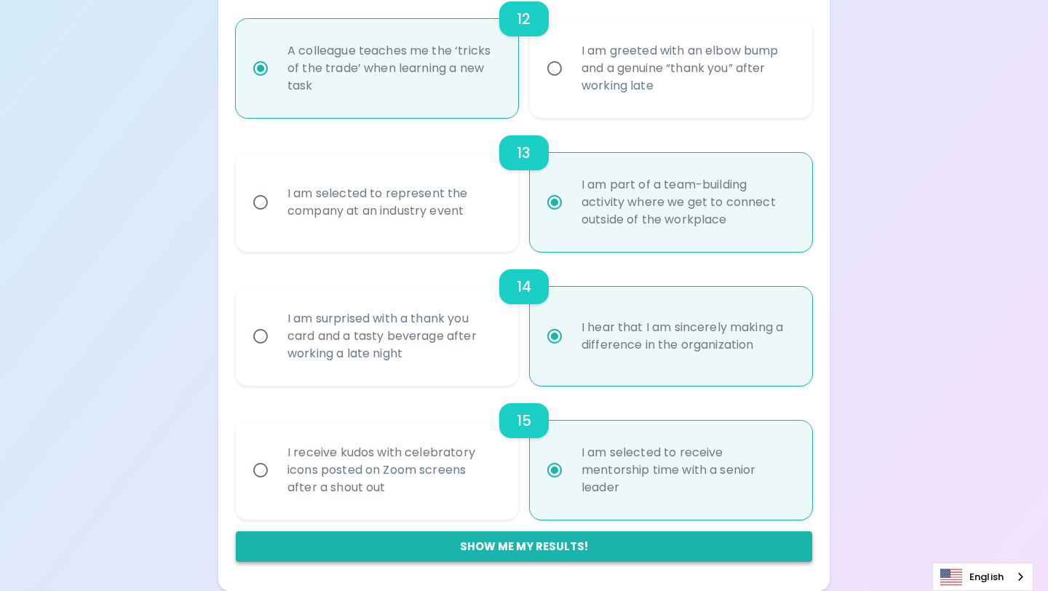
radio input "false"
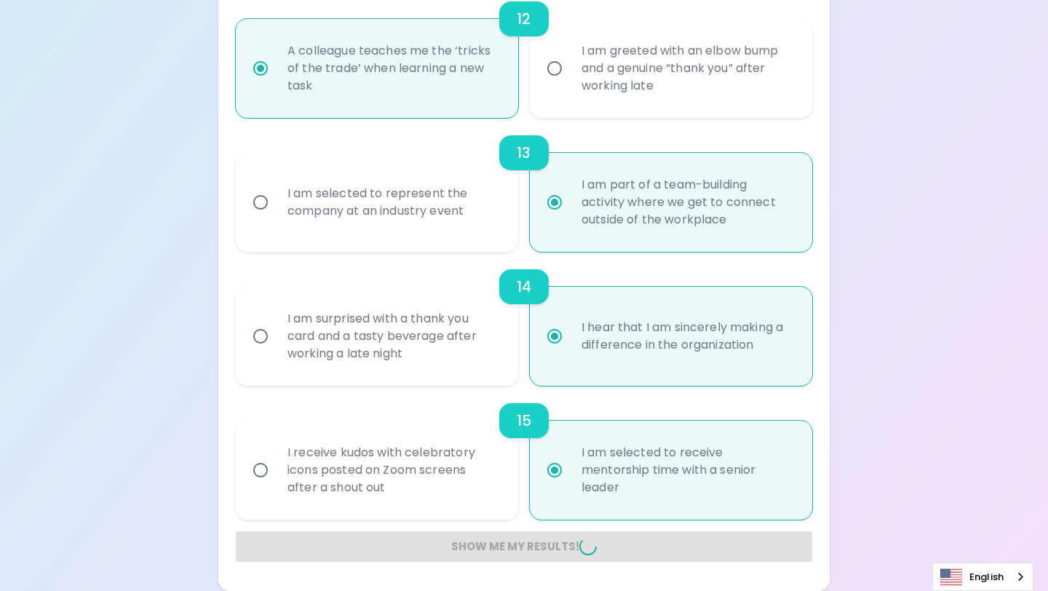
radio input "false"
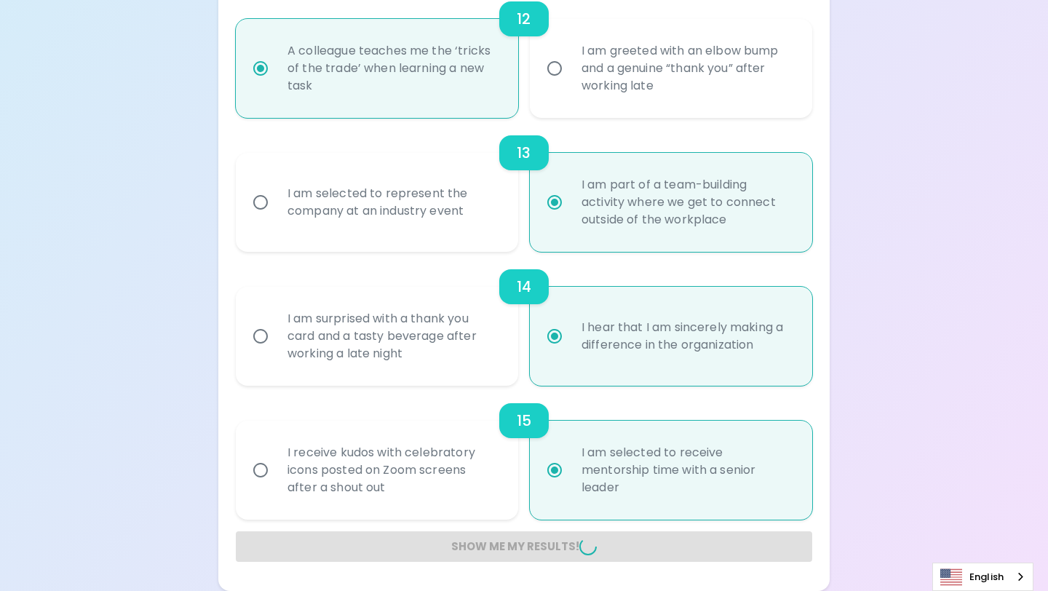
radio input "false"
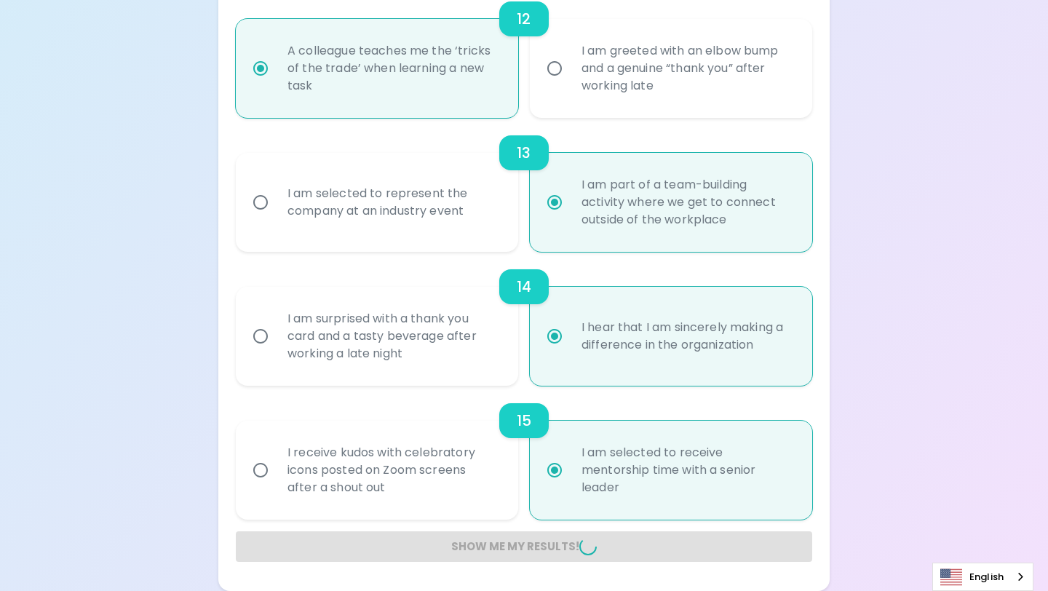
radio input "false"
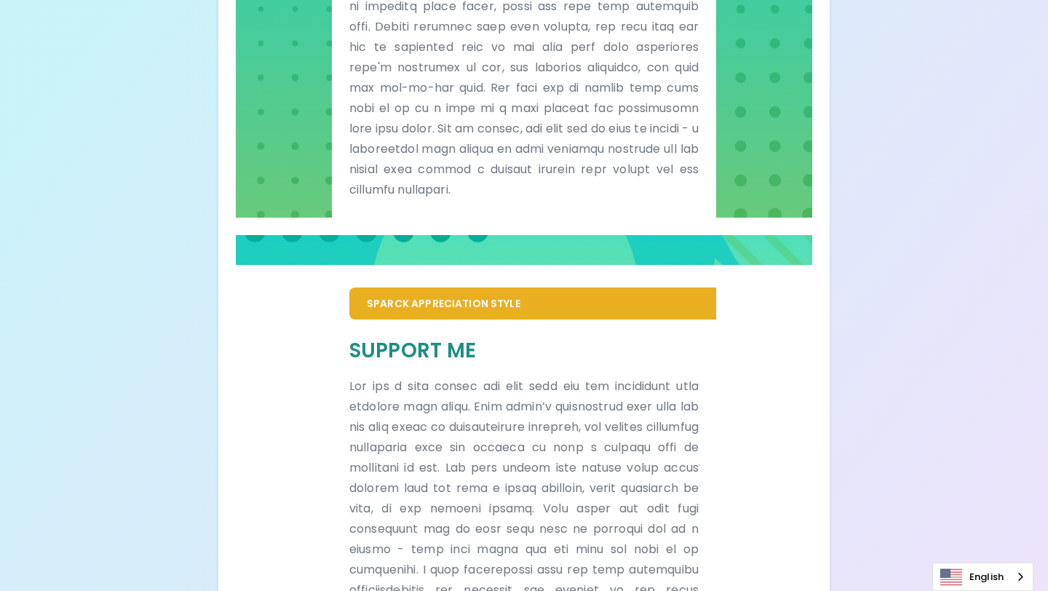
scroll to position [909, 0]
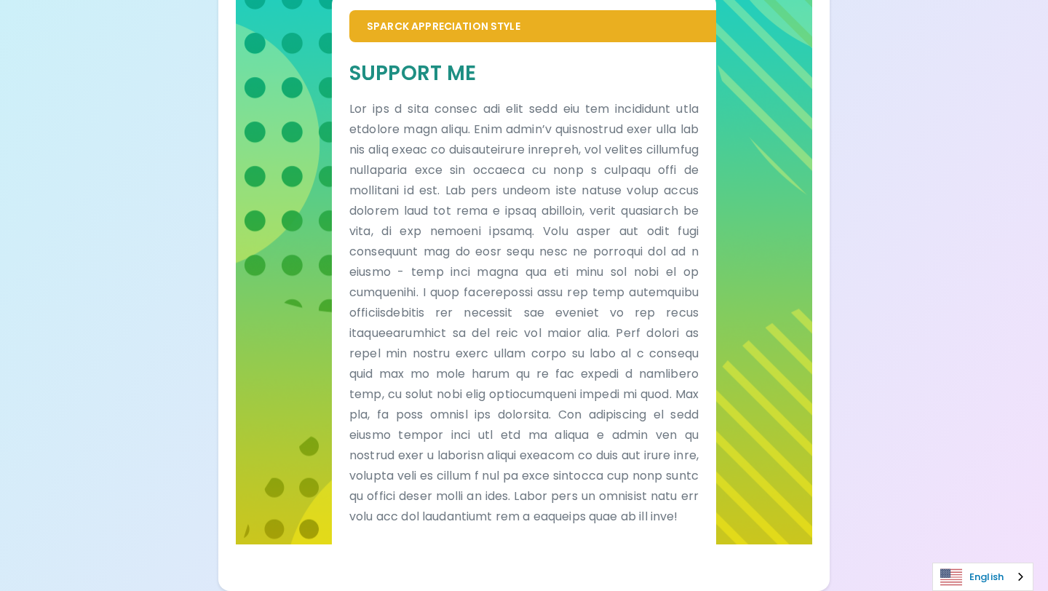
click at [976, 572] on link "English" at bounding box center [983, 576] width 100 height 27
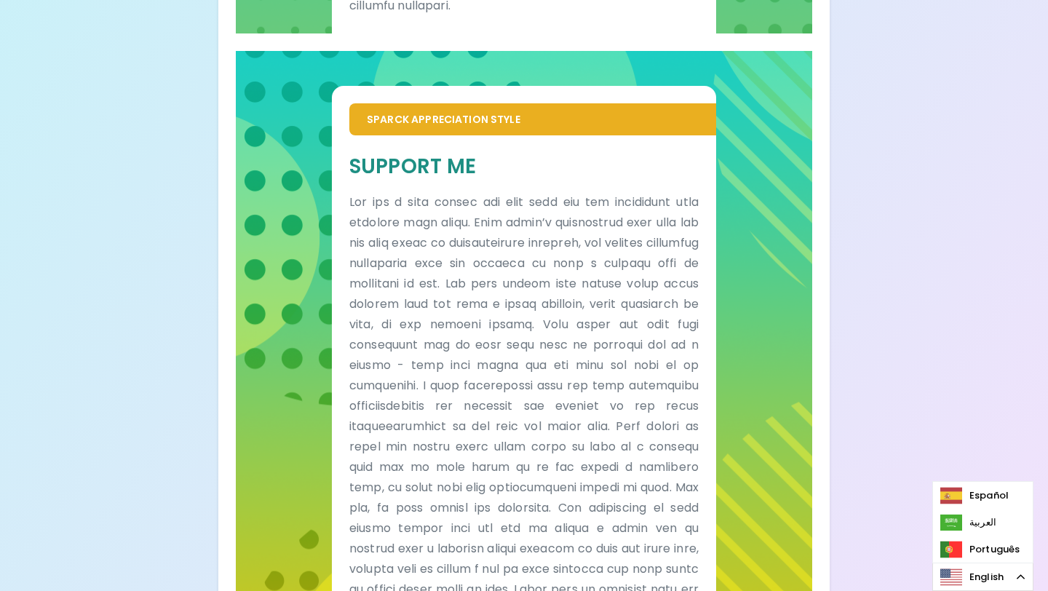
scroll to position [779, 0]
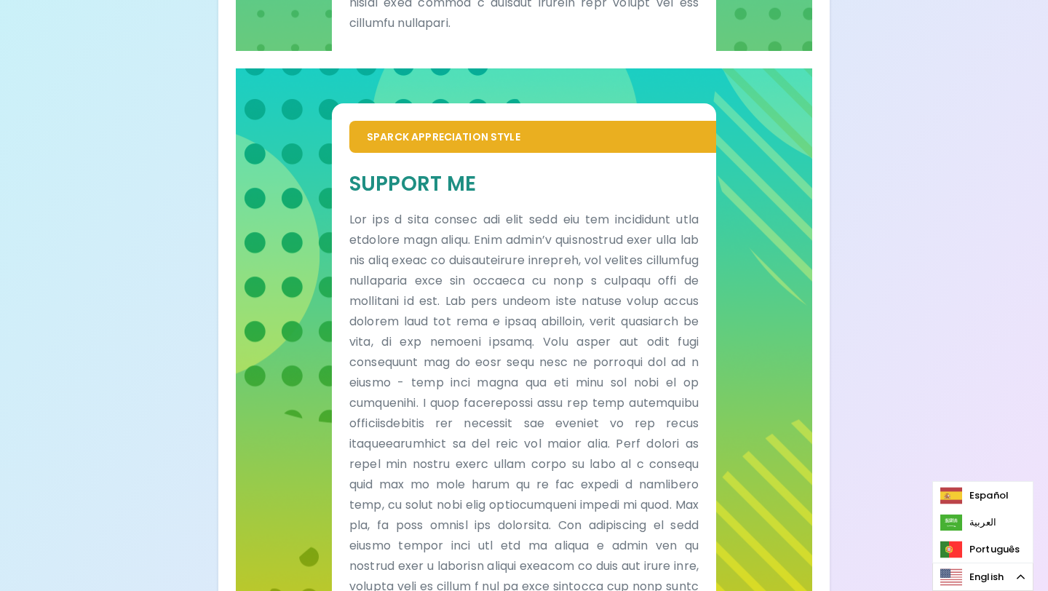
click at [509, 138] on p "Sparck Appreciation Style" at bounding box center [533, 137] width 332 height 15
click at [466, 321] on p at bounding box center [523, 424] width 349 height 428
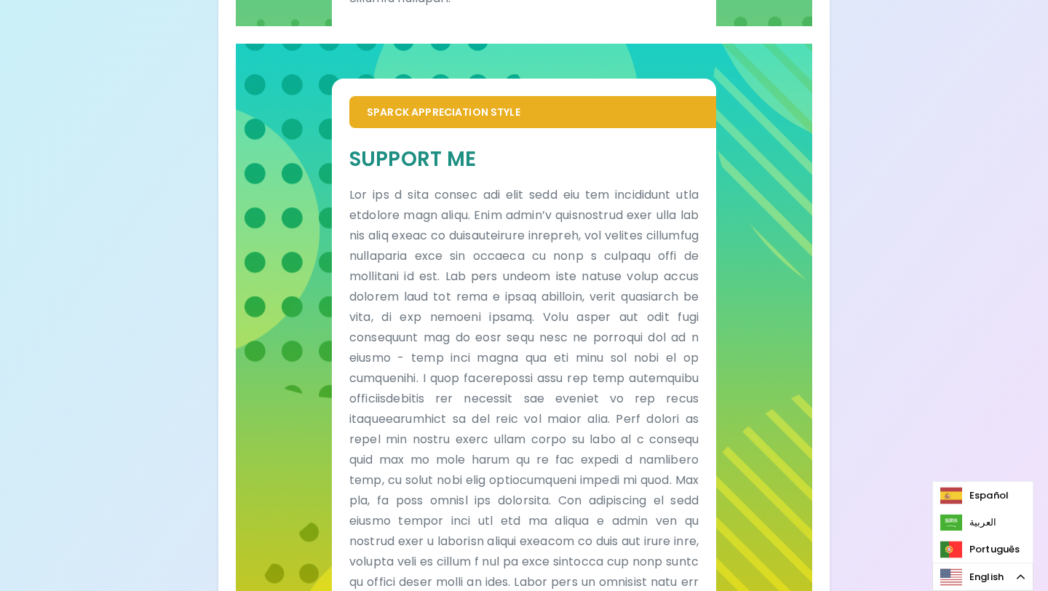
click at [685, 309] on p at bounding box center [523, 399] width 349 height 428
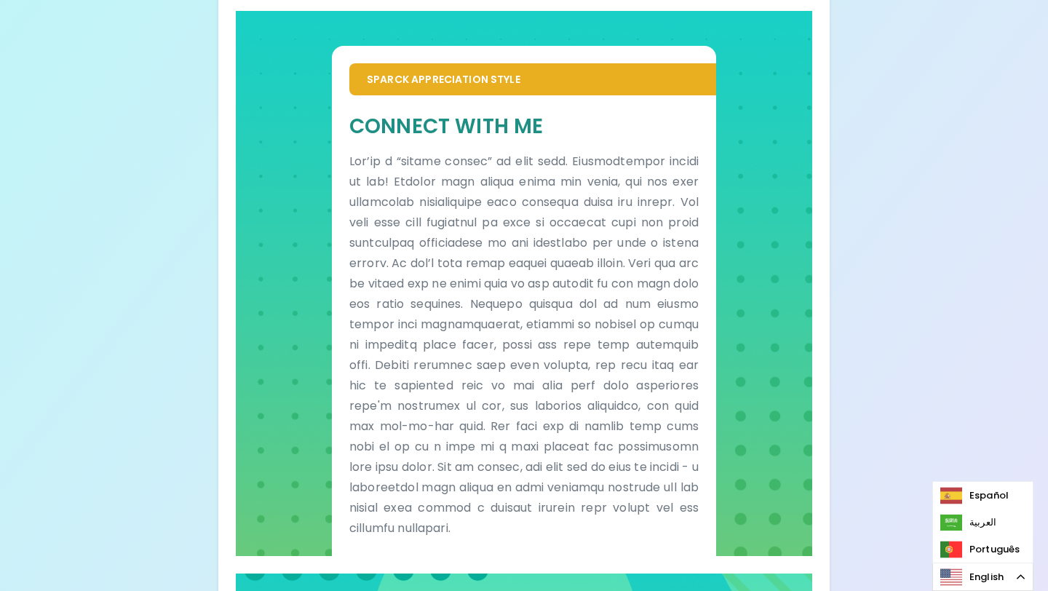
scroll to position [269, 0]
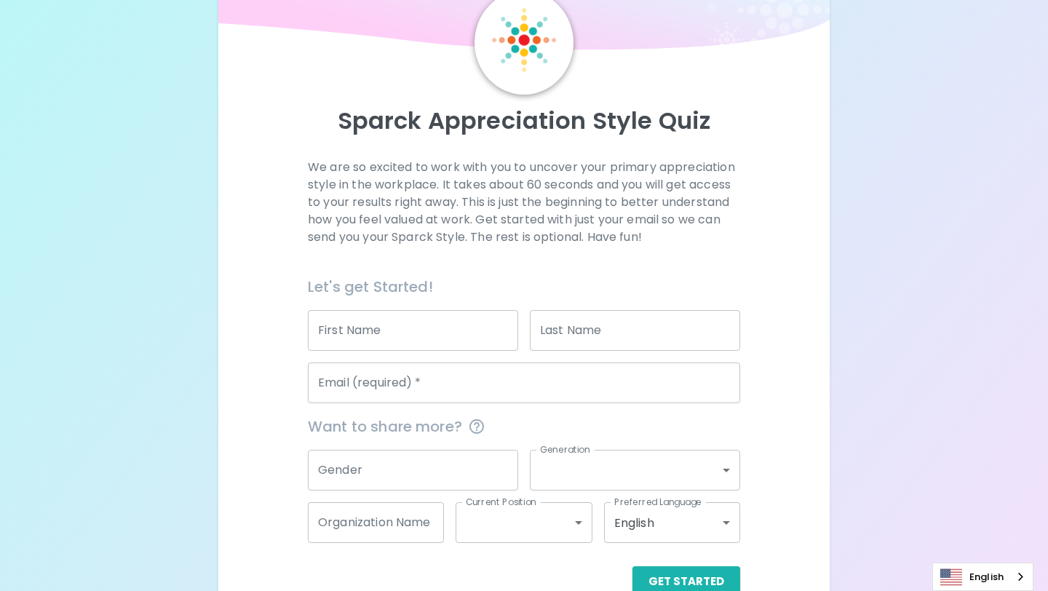
scroll to position [63, 0]
